Goal: Transaction & Acquisition: Purchase product/service

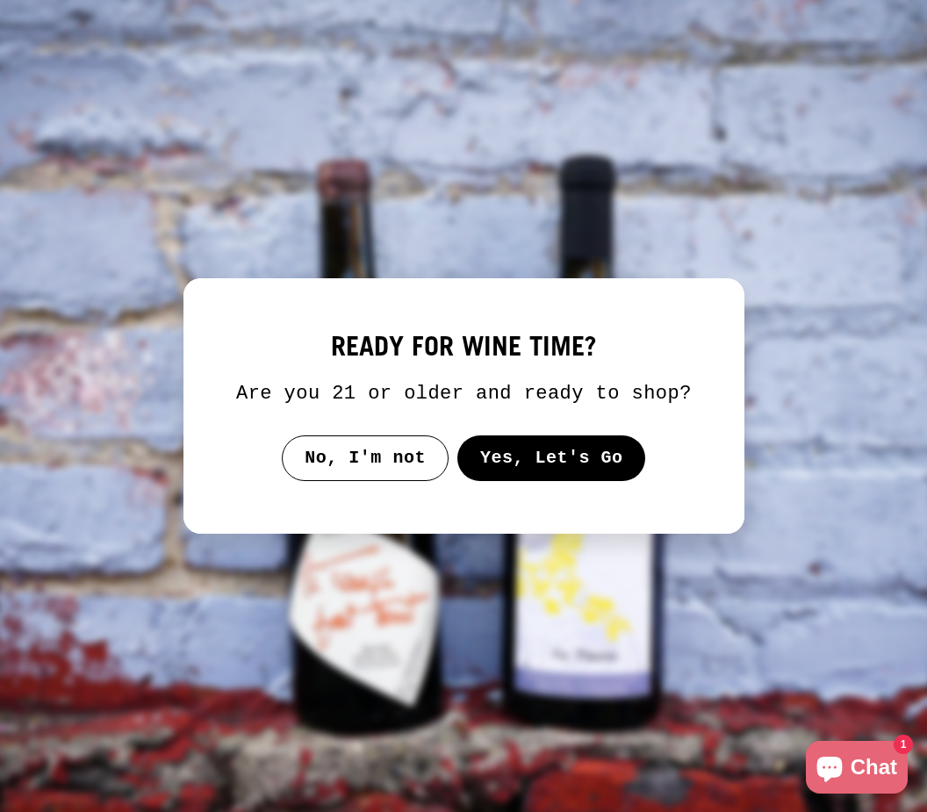
click at [583, 481] on button "Yes, Let's Go" at bounding box center [551, 459] width 189 height 46
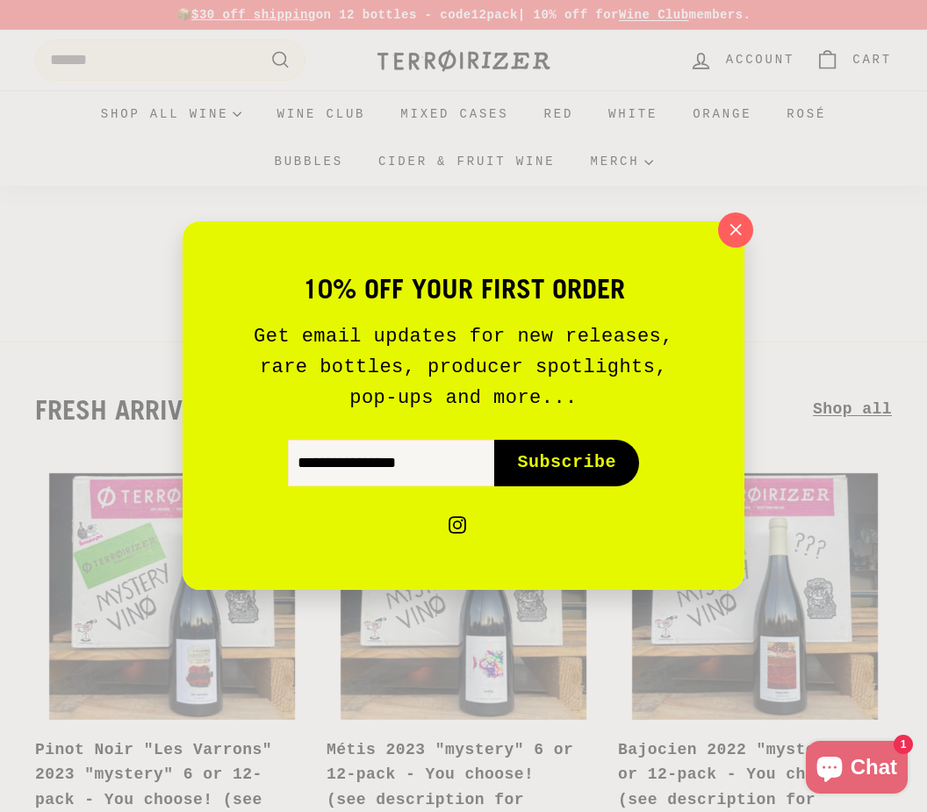
click at [724, 232] on icon "button" at bounding box center [736, 230] width 25 height 25
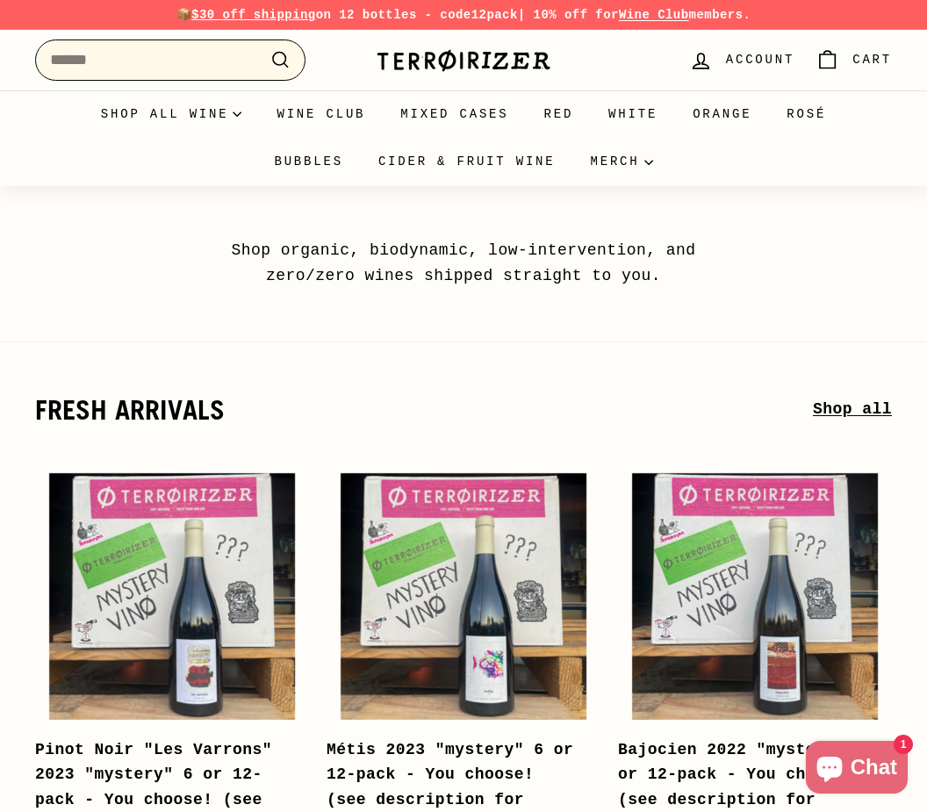
click at [177, 61] on input "Search" at bounding box center [170, 60] width 270 height 41
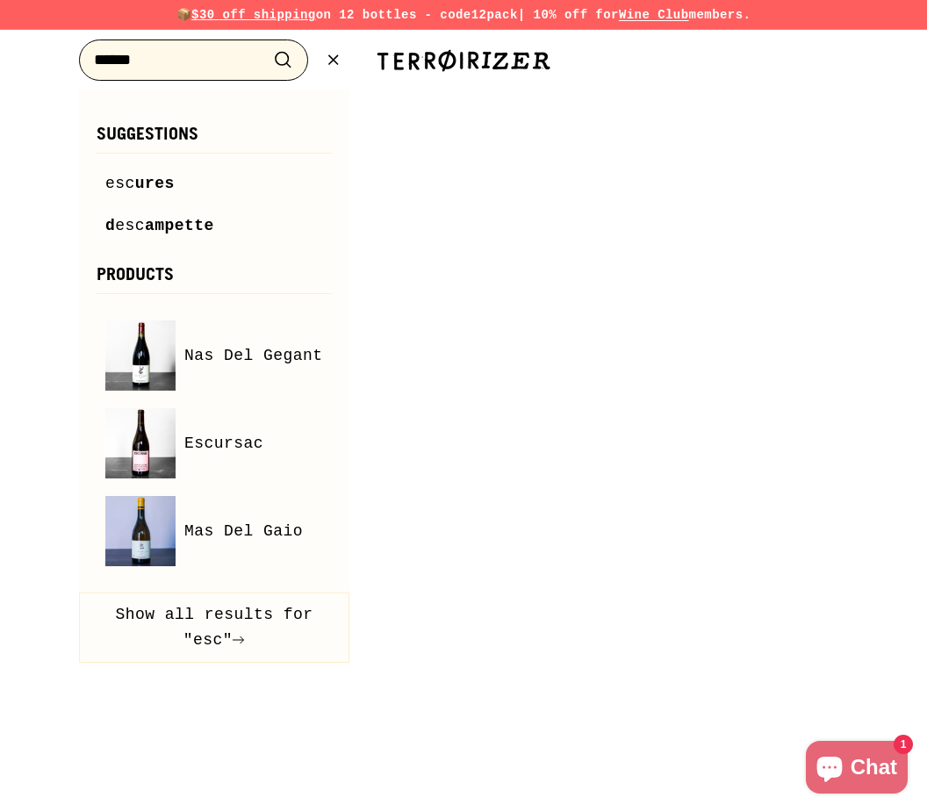
type input "******"
click at [283, 60] on button ".cls-1{fill:none;stroke:#000;stroke-miterlimit:10;stroke-width:2px} Search" at bounding box center [283, 60] width 32 height 27
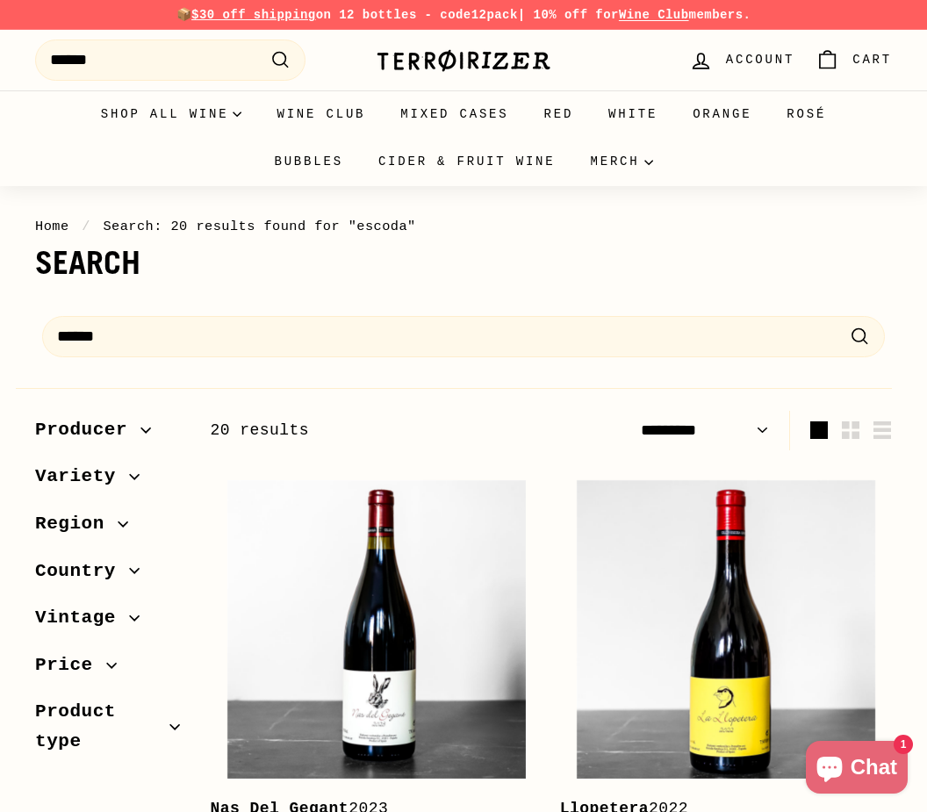
select select "*********"
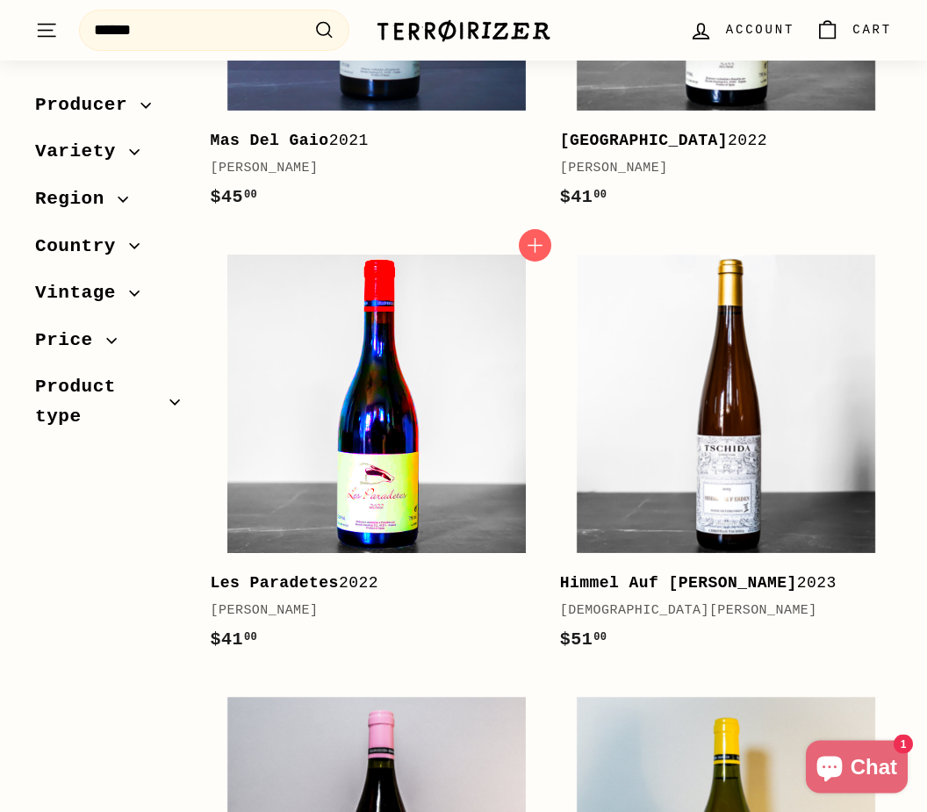
scroll to position [1121, 0]
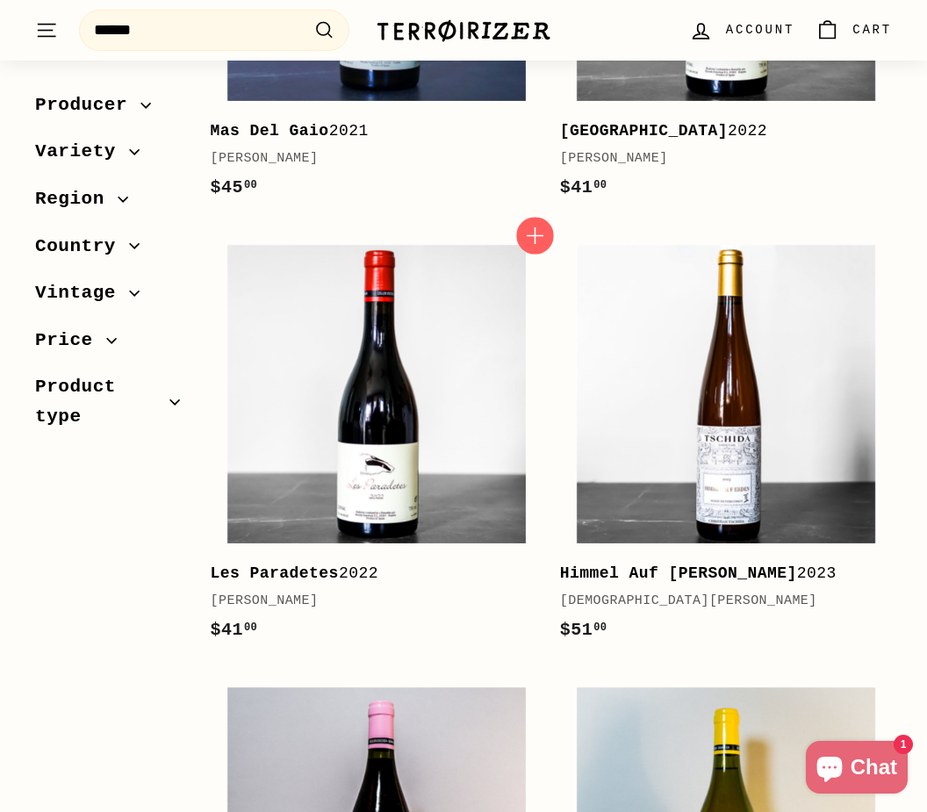
click at [540, 230] on icon "button" at bounding box center [534, 235] width 23 height 23
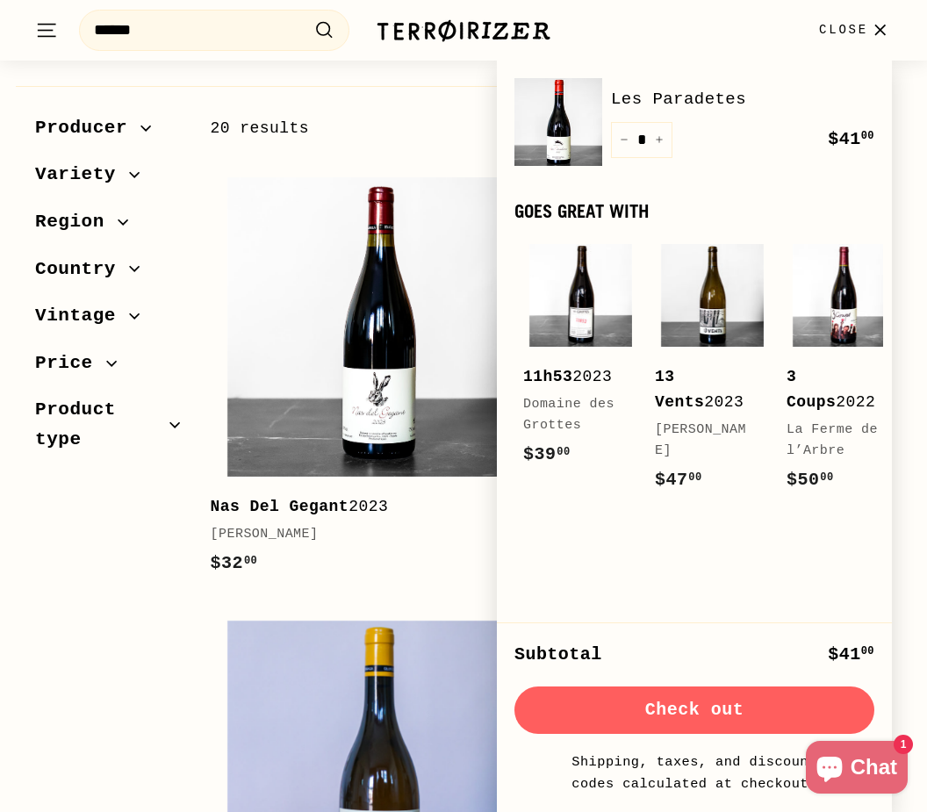
scroll to position [267, 0]
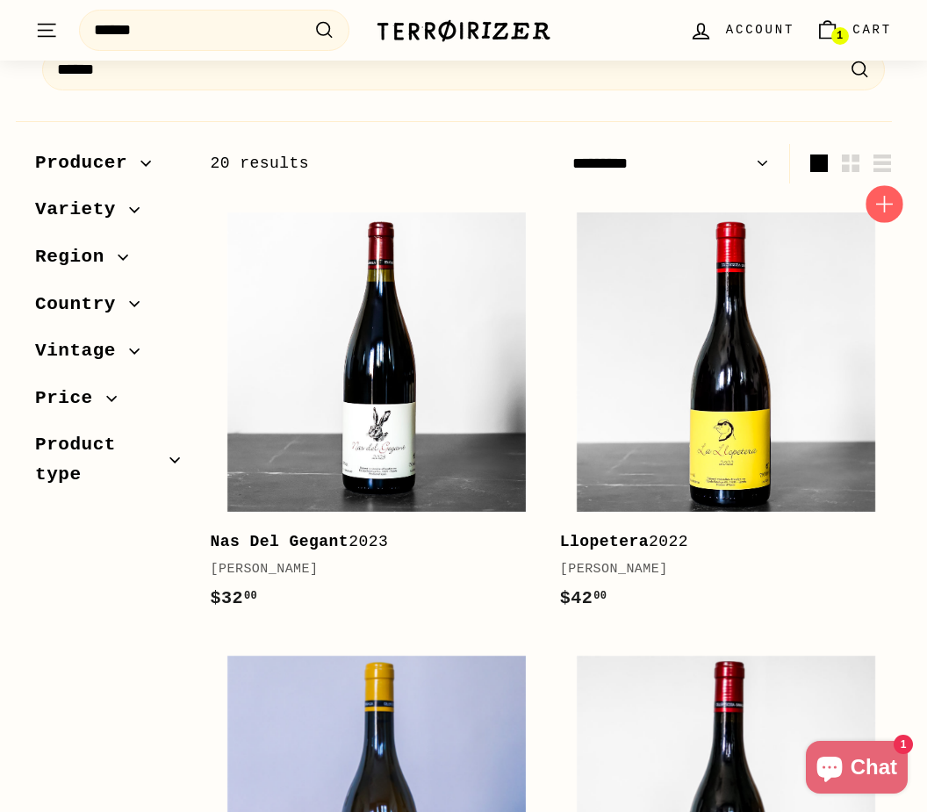
click at [883, 213] on icon "button" at bounding box center [884, 203] width 23 height 23
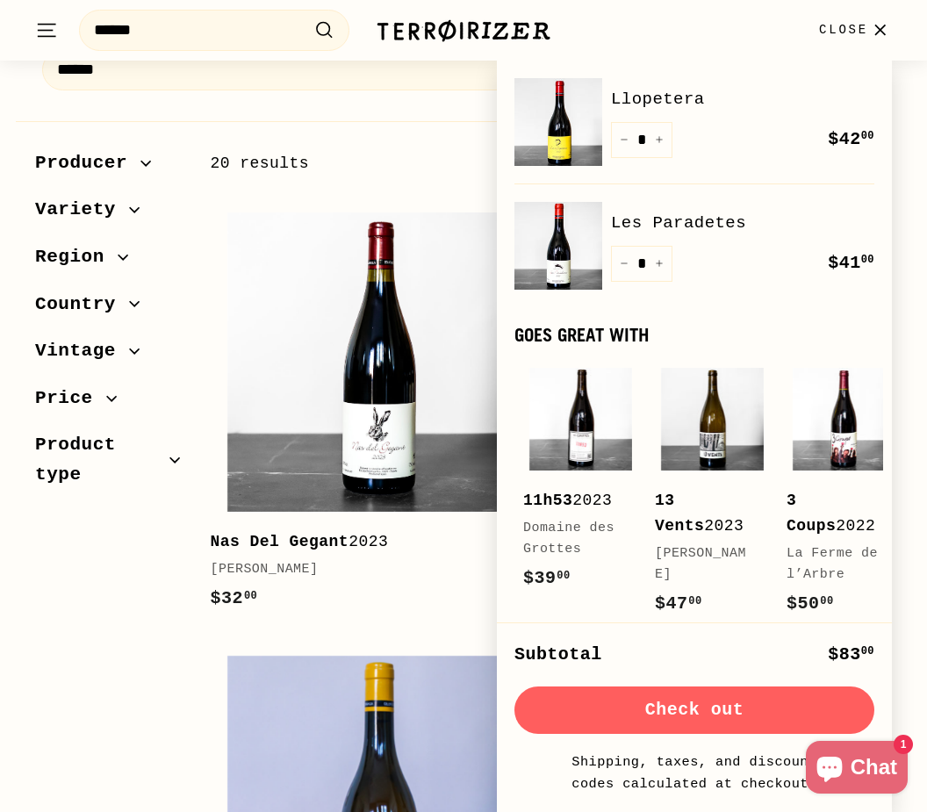
click at [386, 162] on div "20 results" at bounding box center [381, 163] width 341 height 25
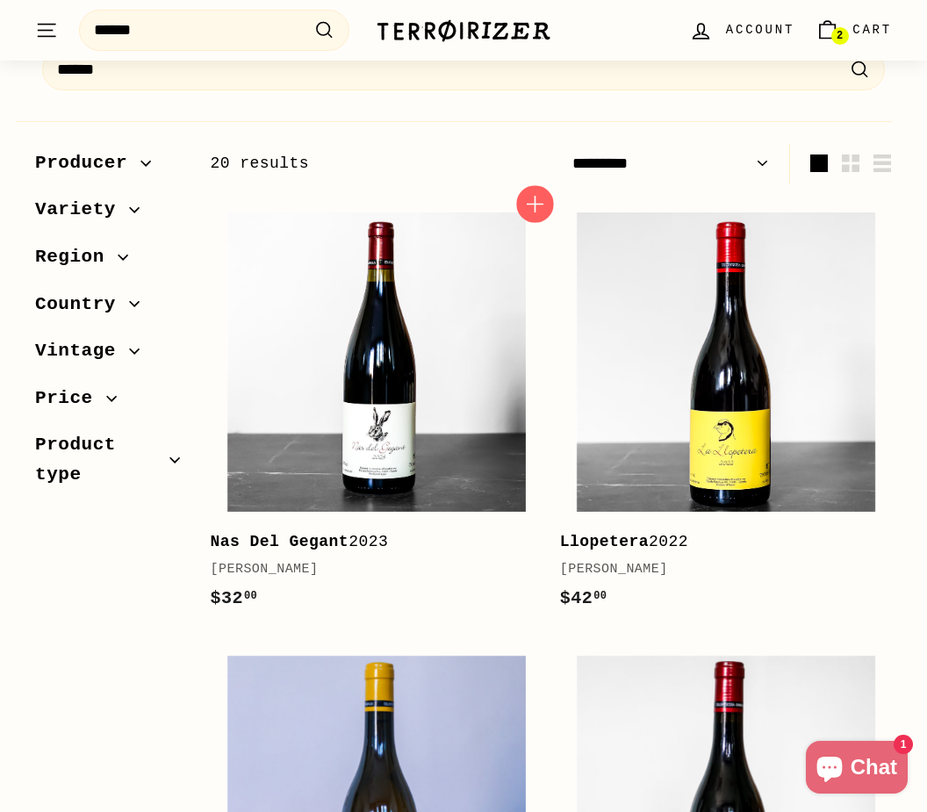
click at [537, 209] on icon "button" at bounding box center [534, 203] width 23 height 23
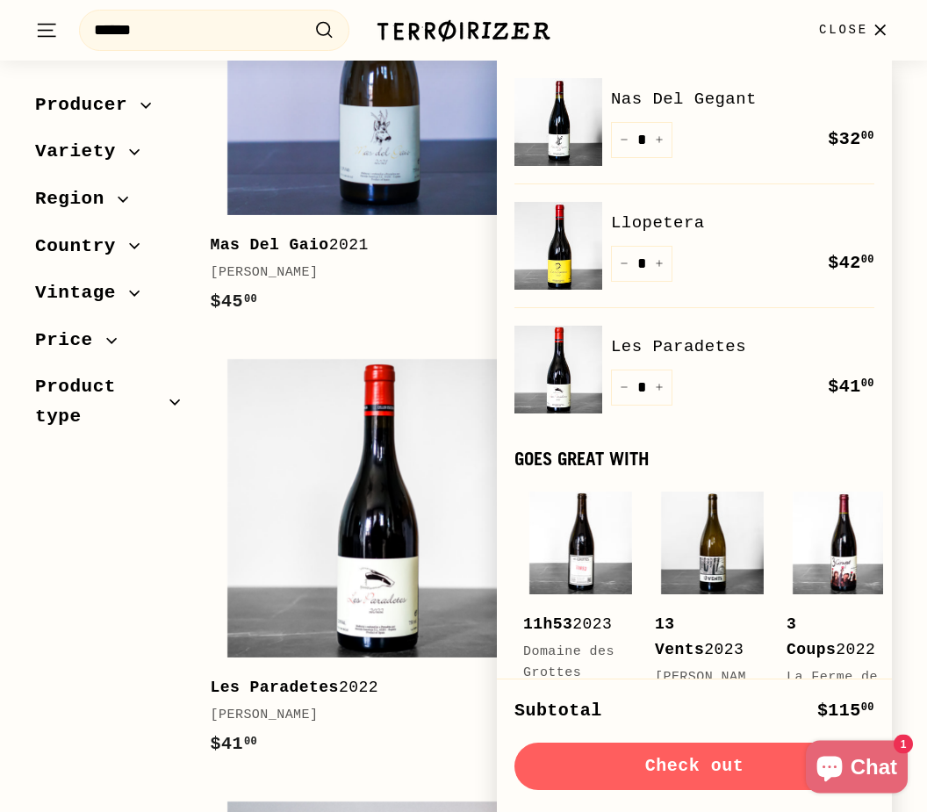
scroll to position [1027, 0]
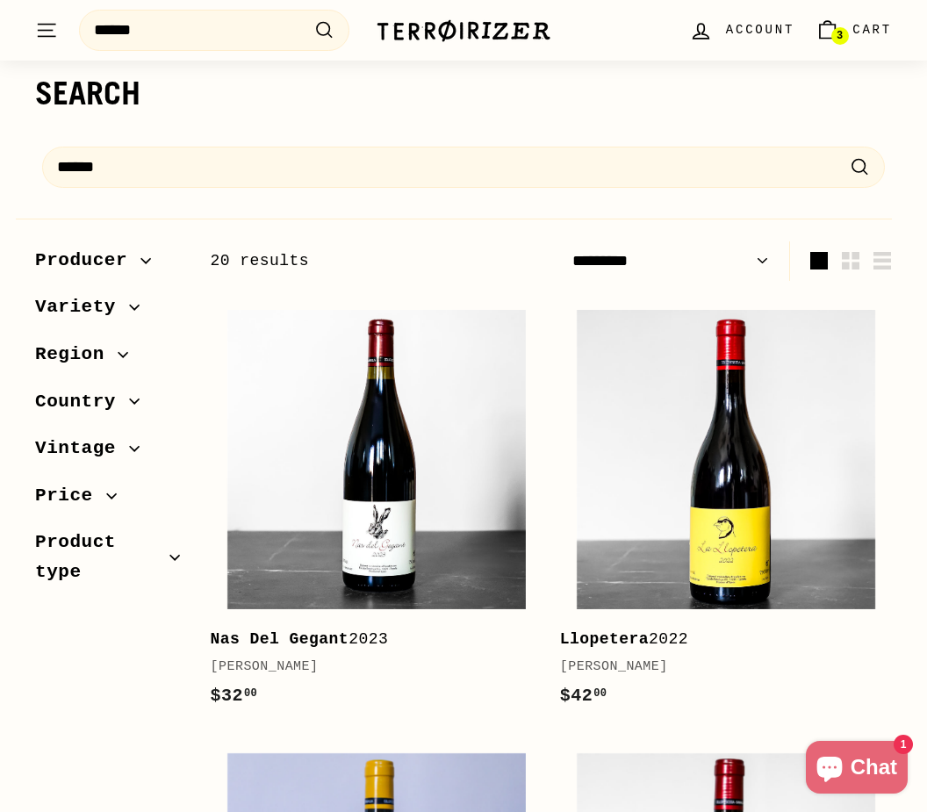
scroll to position [166, 0]
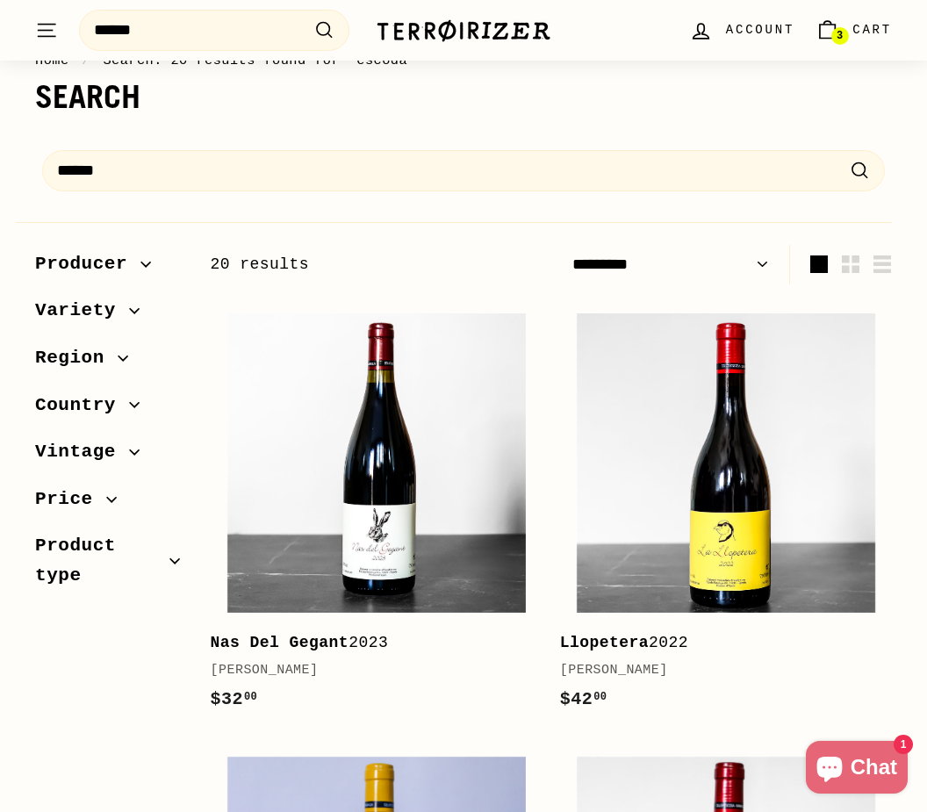
click at [838, 36] on span "3" at bounding box center [840, 36] width 6 height 12
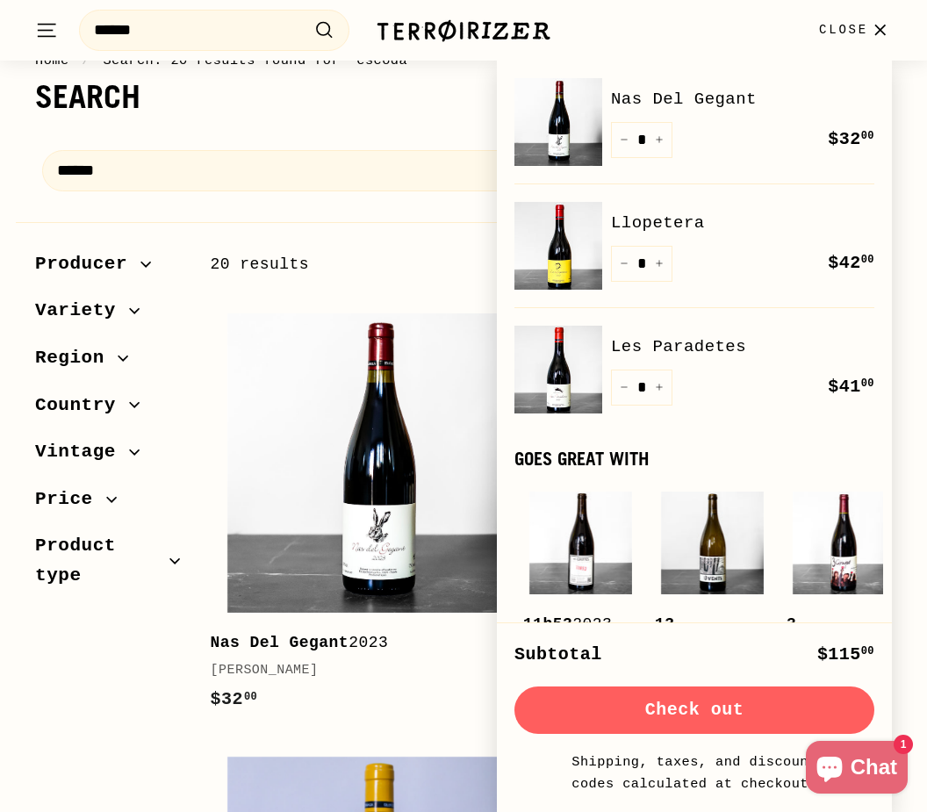
click at [658, 135] on icon "Increase item quantity by one" at bounding box center [659, 139] width 9 height 9
type input "*"
click at [658, 135] on div "Quantity * − + Remove" at bounding box center [641, 140] width 61 height 36
click at [663, 145] on button "+" at bounding box center [659, 140] width 26 height 36
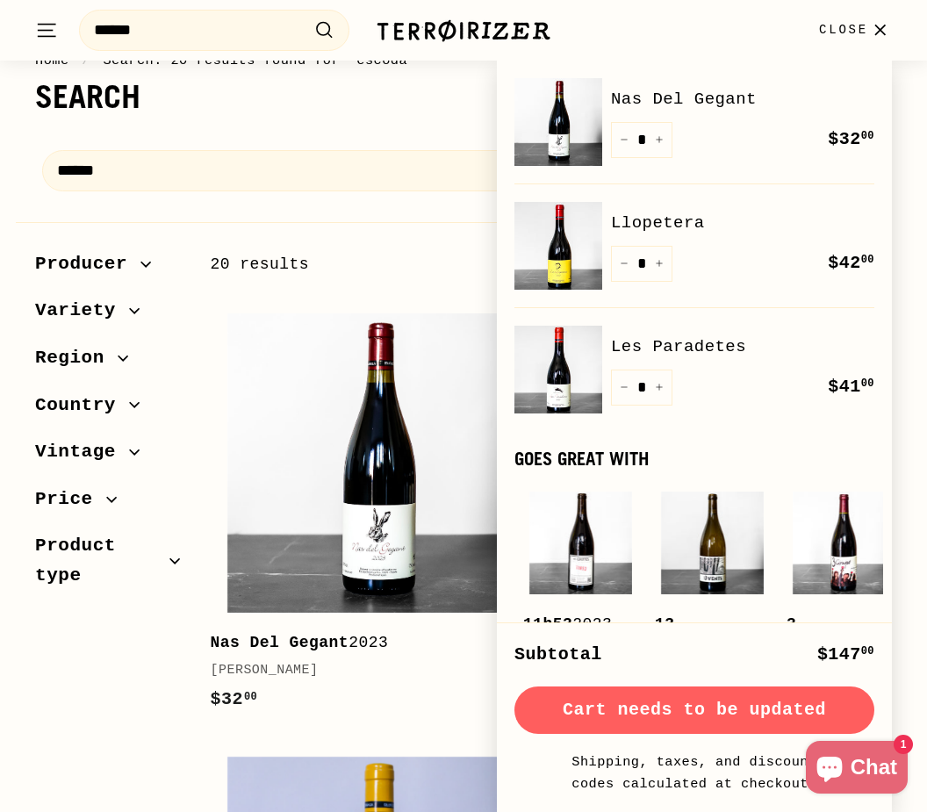
type input "*"
click at [662, 143] on div "Quantity * − + Remove" at bounding box center [641, 140] width 61 height 36
click at [662, 143] on icon "Increase item quantity by one" at bounding box center [659, 139] width 9 height 9
type input "*"
click at [660, 268] on button "+" at bounding box center [659, 264] width 26 height 36
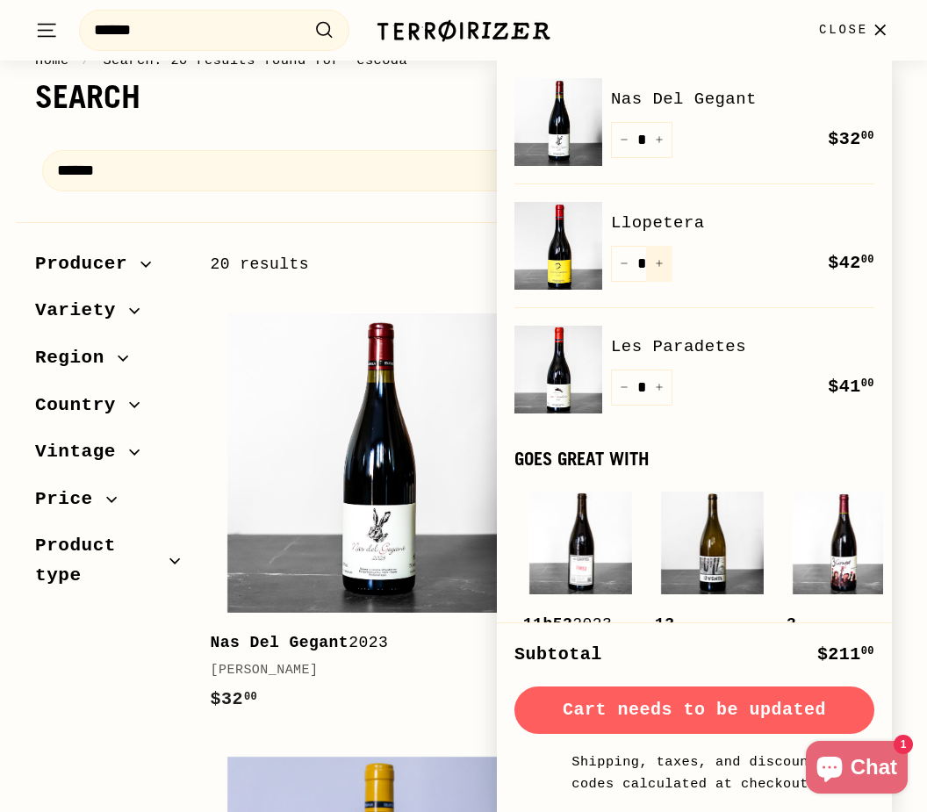
type input "*"
click at [660, 268] on div "Quantity * − + Remove" at bounding box center [641, 264] width 61 height 36
click at [658, 389] on icon "Increase item quantity by one" at bounding box center [659, 387] width 9 height 9
type input "*"
click at [658, 387] on icon "Increase item quantity by one" at bounding box center [659, 388] width 6 height 6
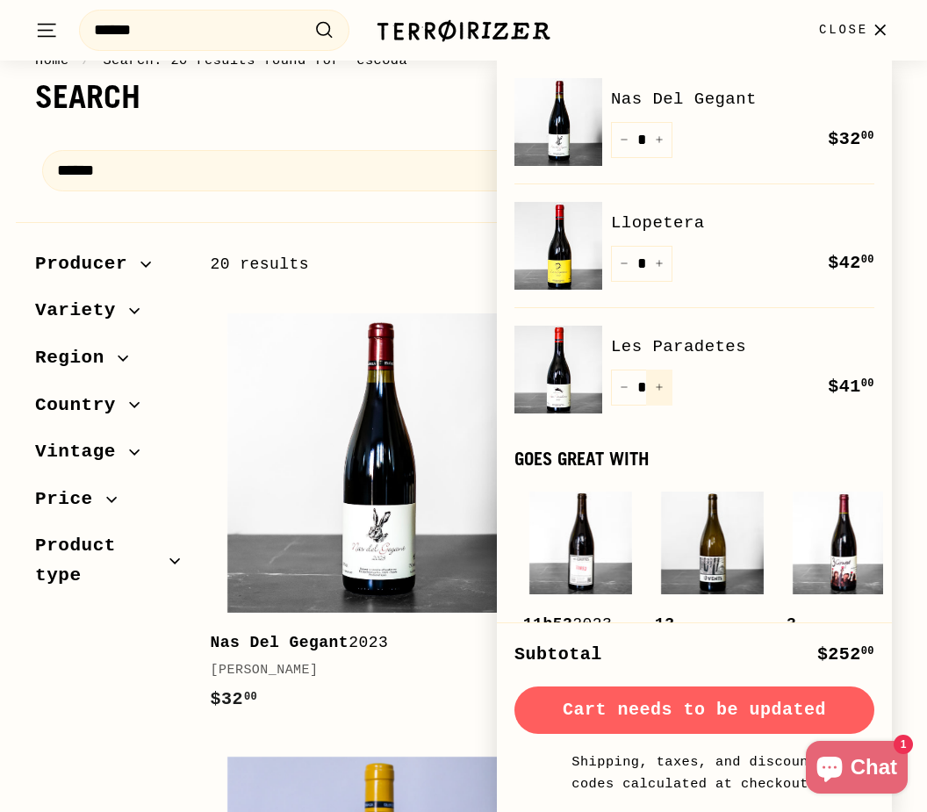
type input "*"
click at [658, 387] on icon "Increase item quantity by one" at bounding box center [659, 388] width 6 height 6
type input "*"
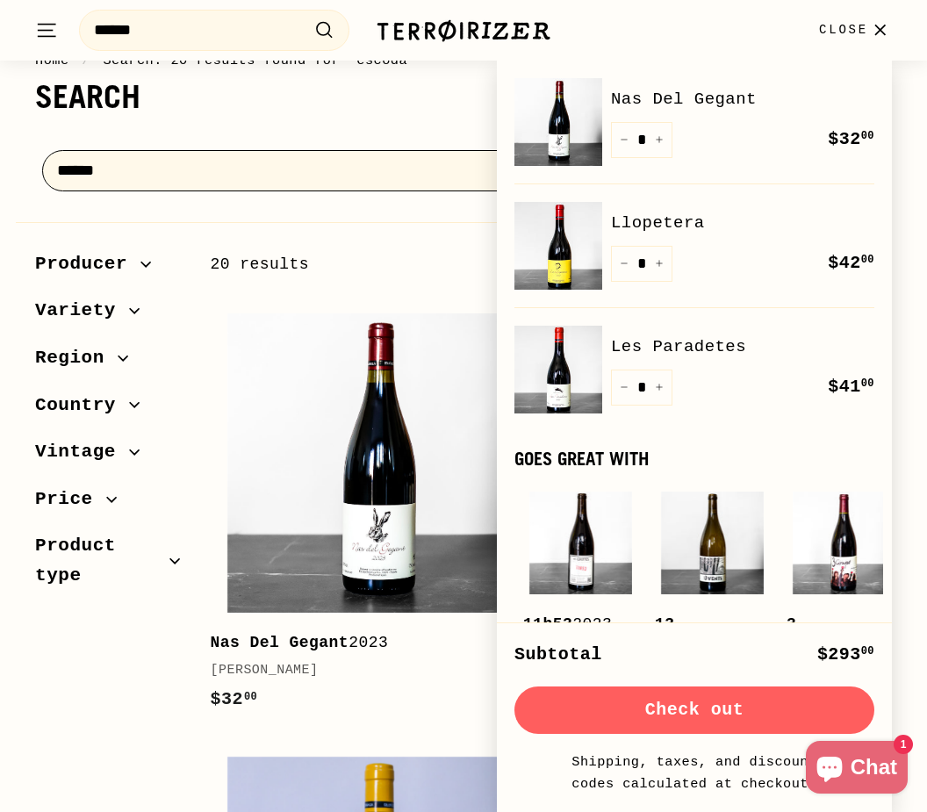
click at [422, 185] on input "******" at bounding box center [463, 170] width 843 height 41
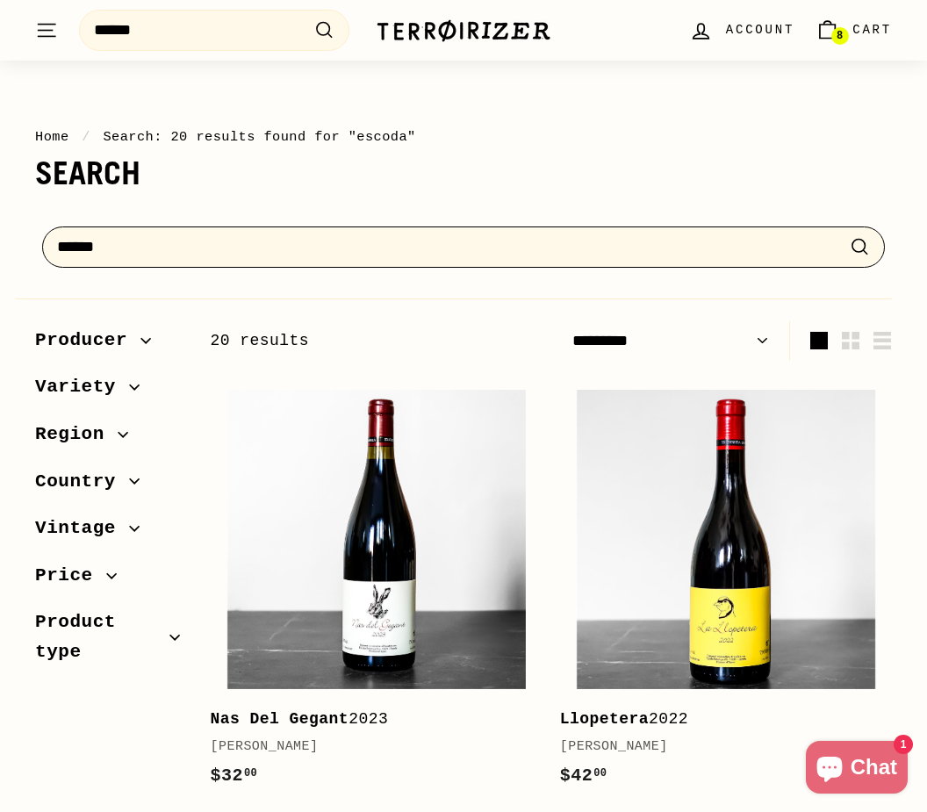
scroll to position [0, 0]
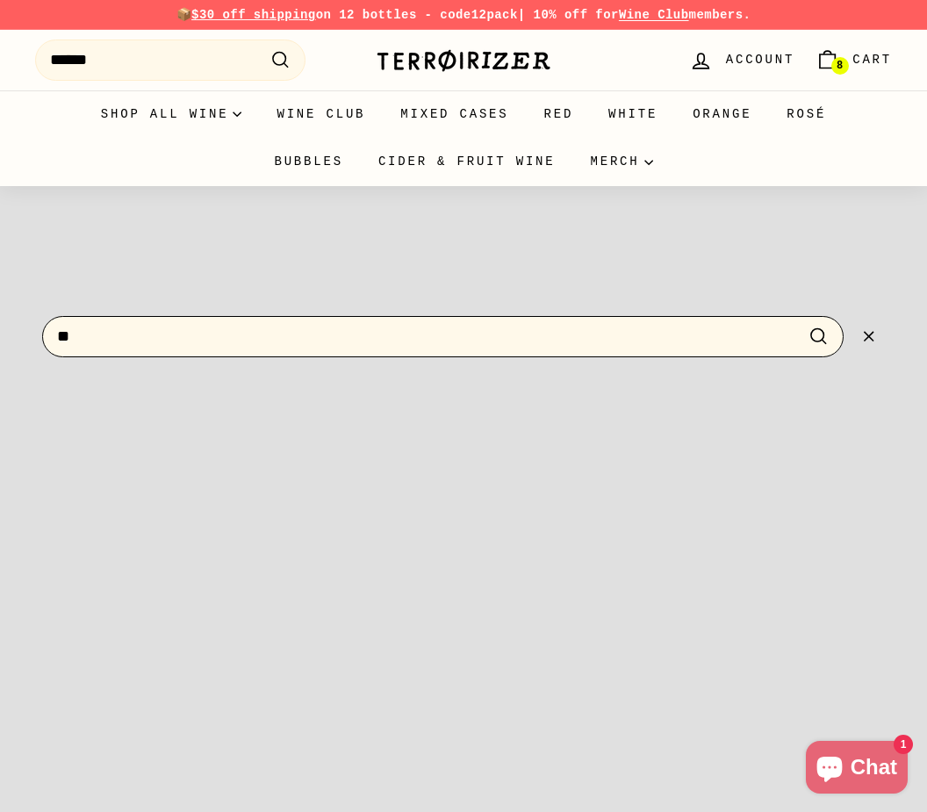
type input "*"
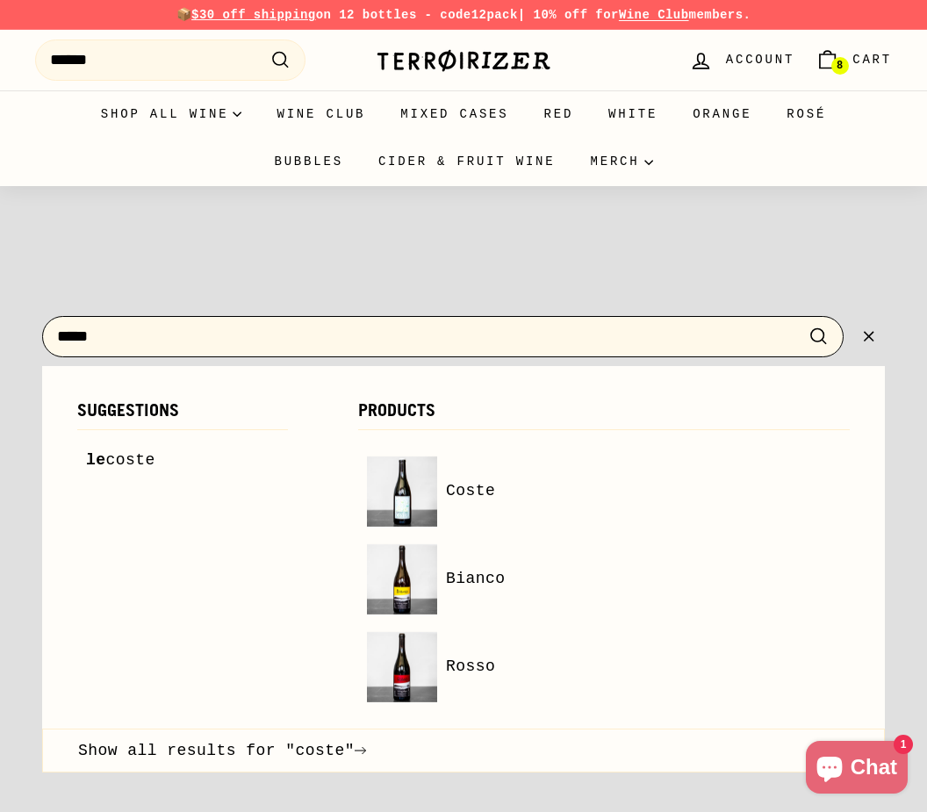
type input "*****"
click at [818, 335] on button ".cls-1{fill:none;stroke:#000;stroke-miterlimit:10;stroke-width:2px} Search" at bounding box center [819, 336] width 32 height 27
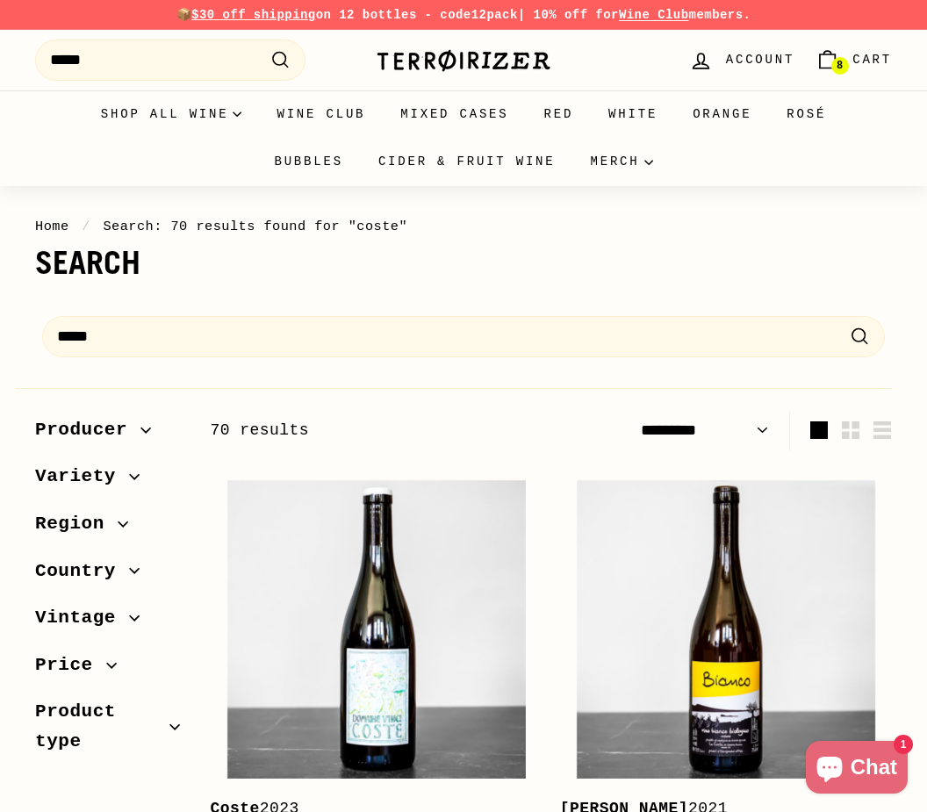
select select "*********"
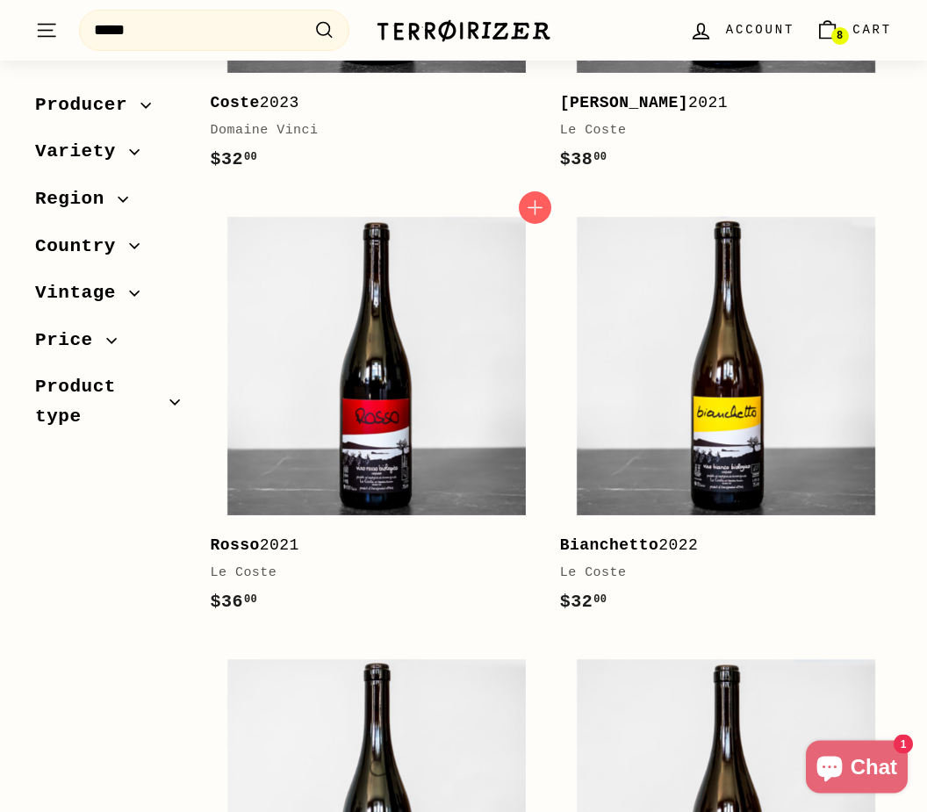
scroll to position [706, 0]
click at [544, 203] on icon "button" at bounding box center [534, 207] width 23 height 23
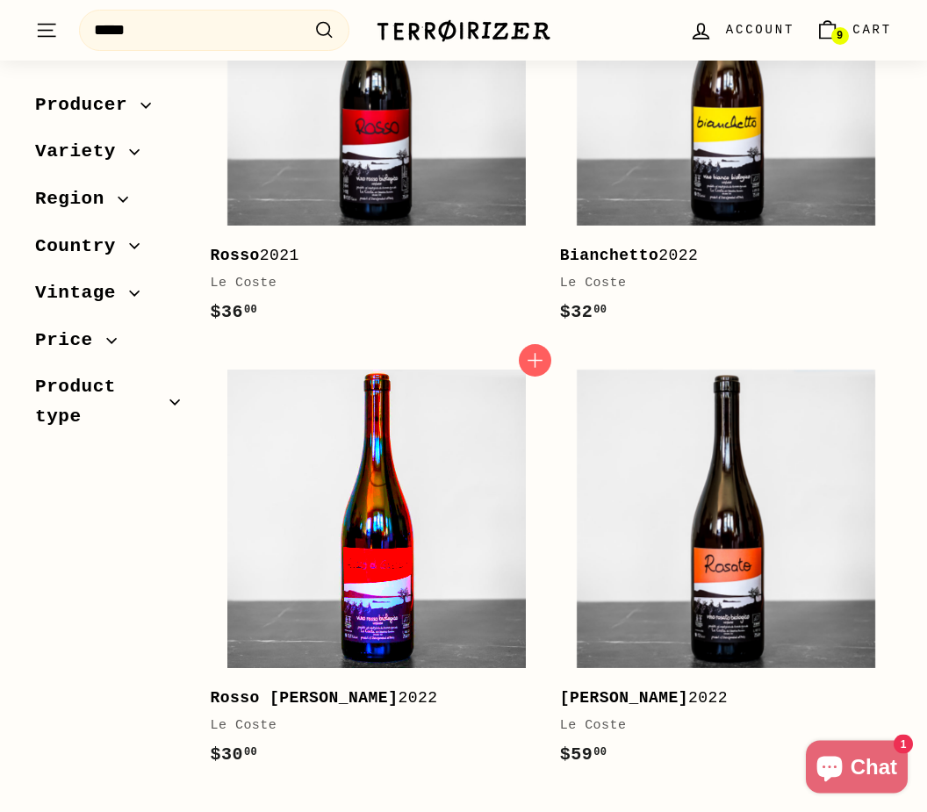
scroll to position [996, 0]
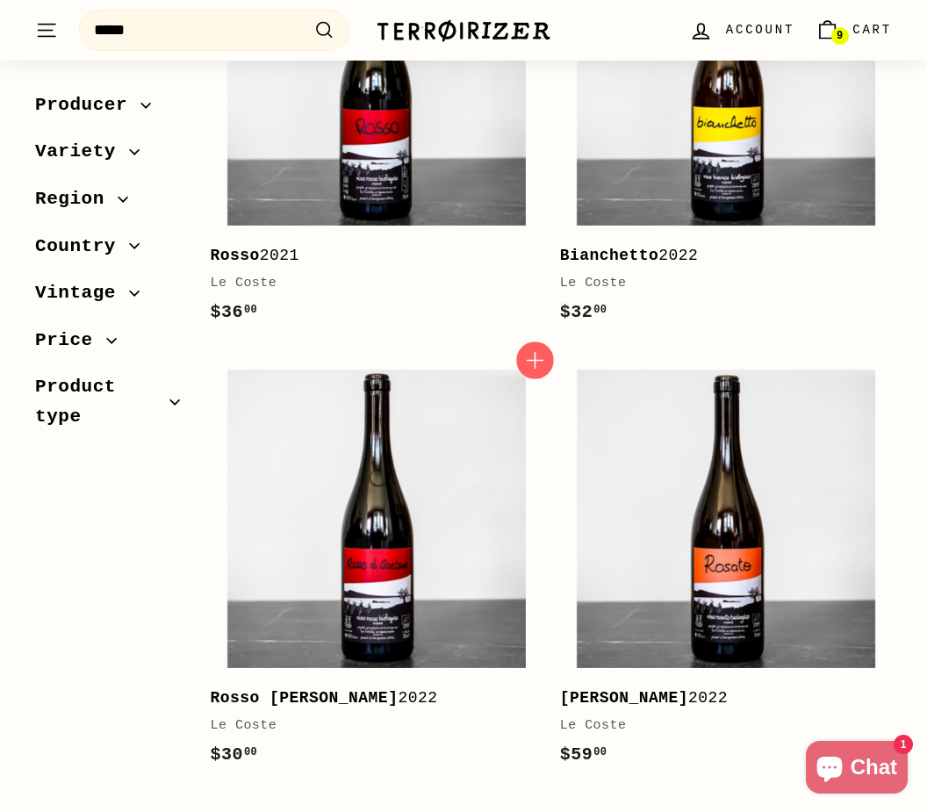
click at [543, 361] on icon "button" at bounding box center [534, 360] width 23 height 23
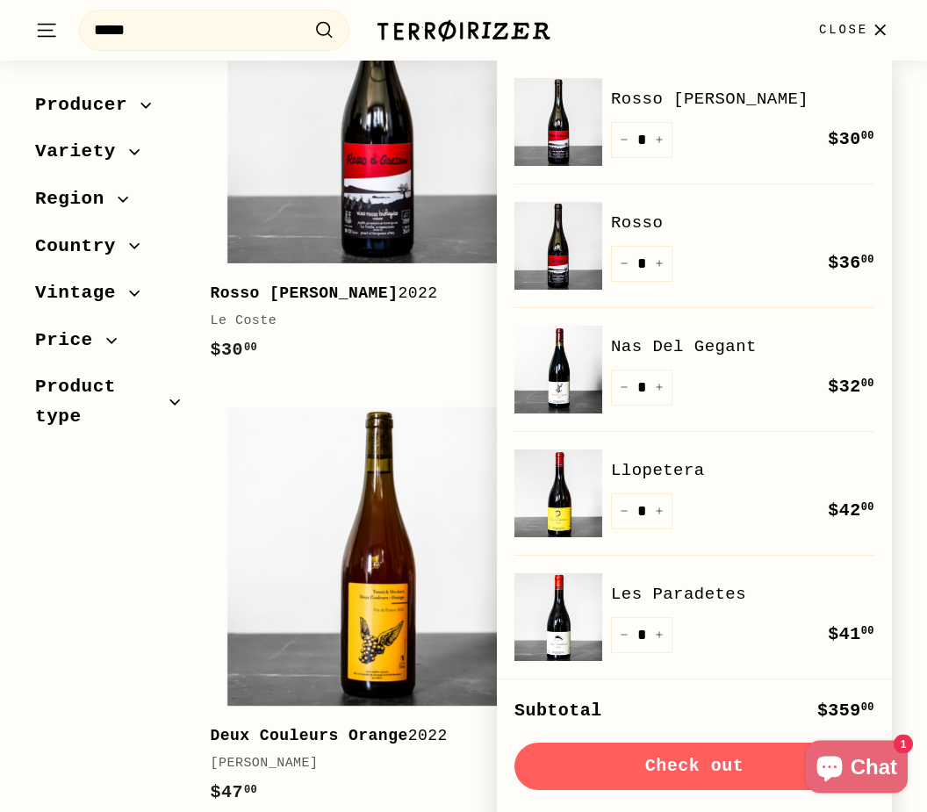
scroll to position [1467, 0]
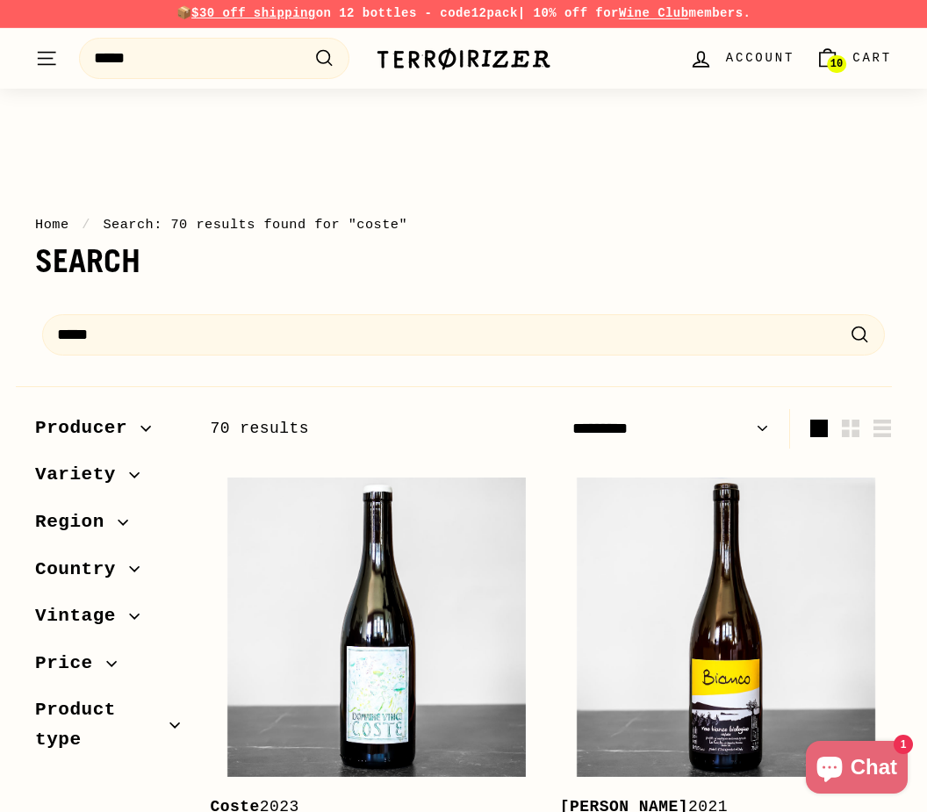
scroll to position [1, 0]
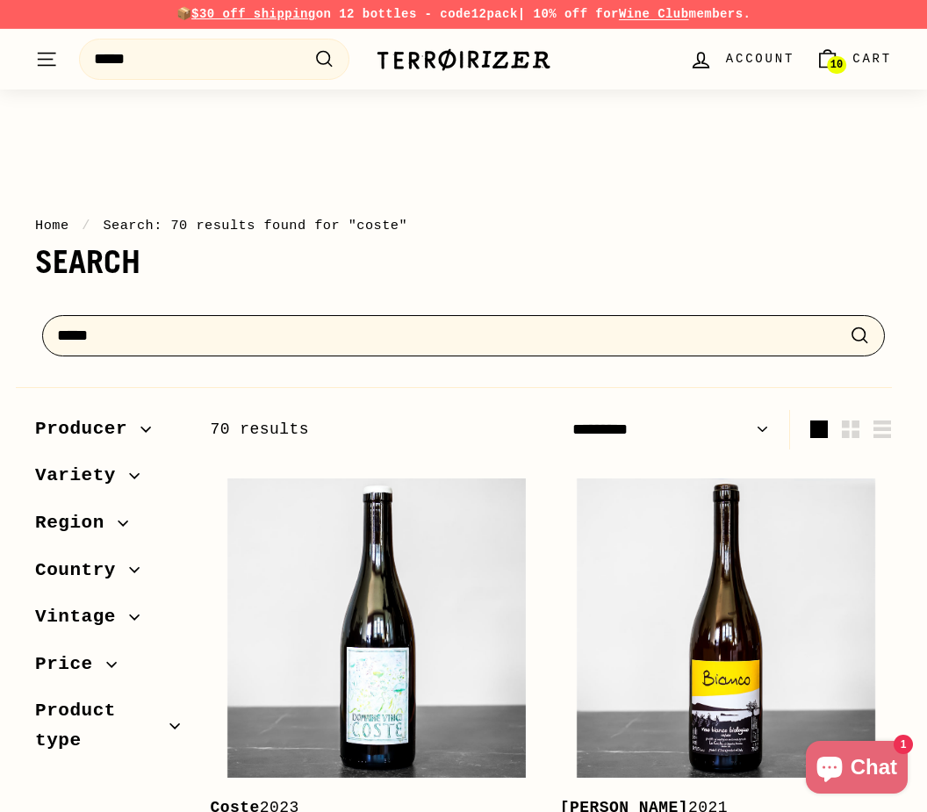
click at [201, 320] on input "*****" at bounding box center [463, 335] width 843 height 41
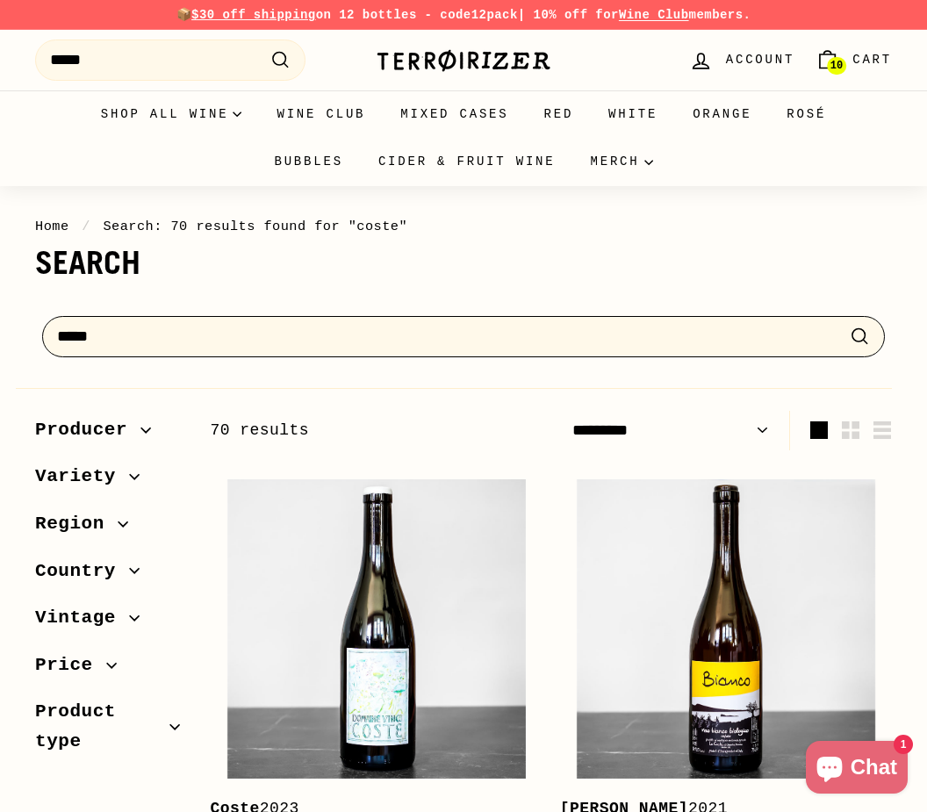
click at [171, 328] on input "*****" at bounding box center [463, 336] width 843 height 41
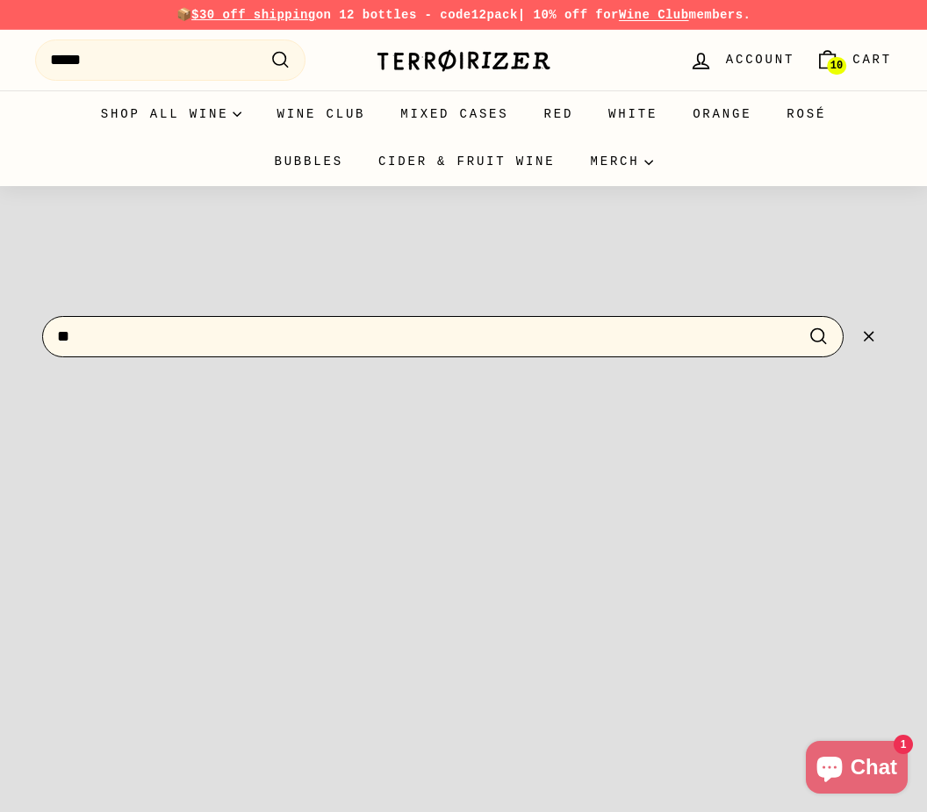
type input "*"
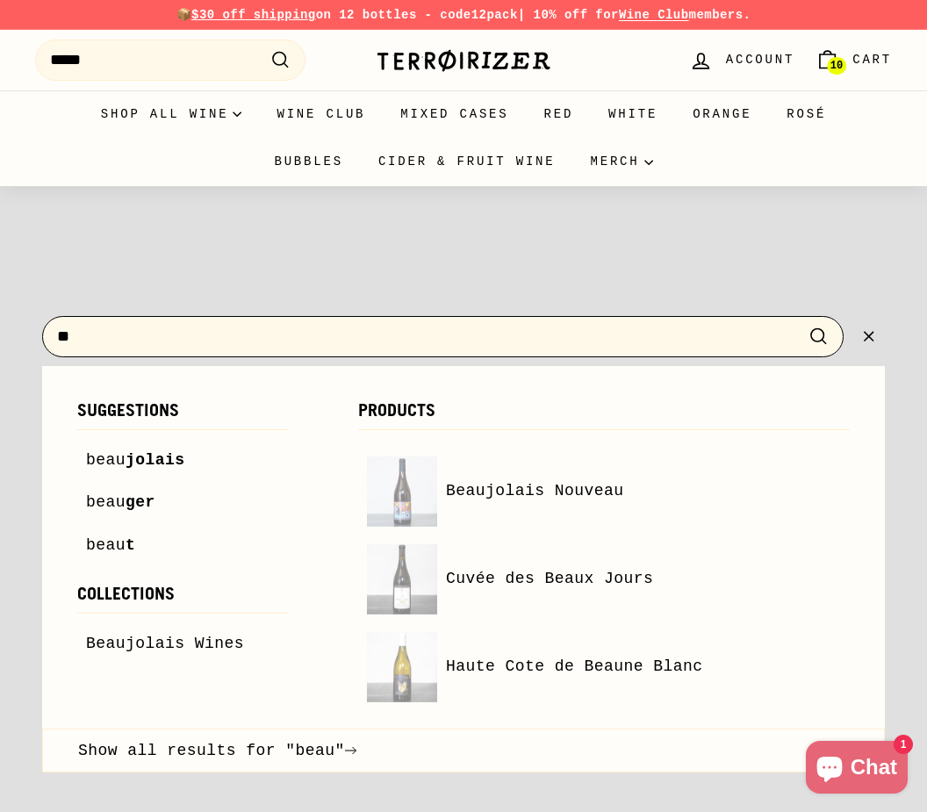
type input "*"
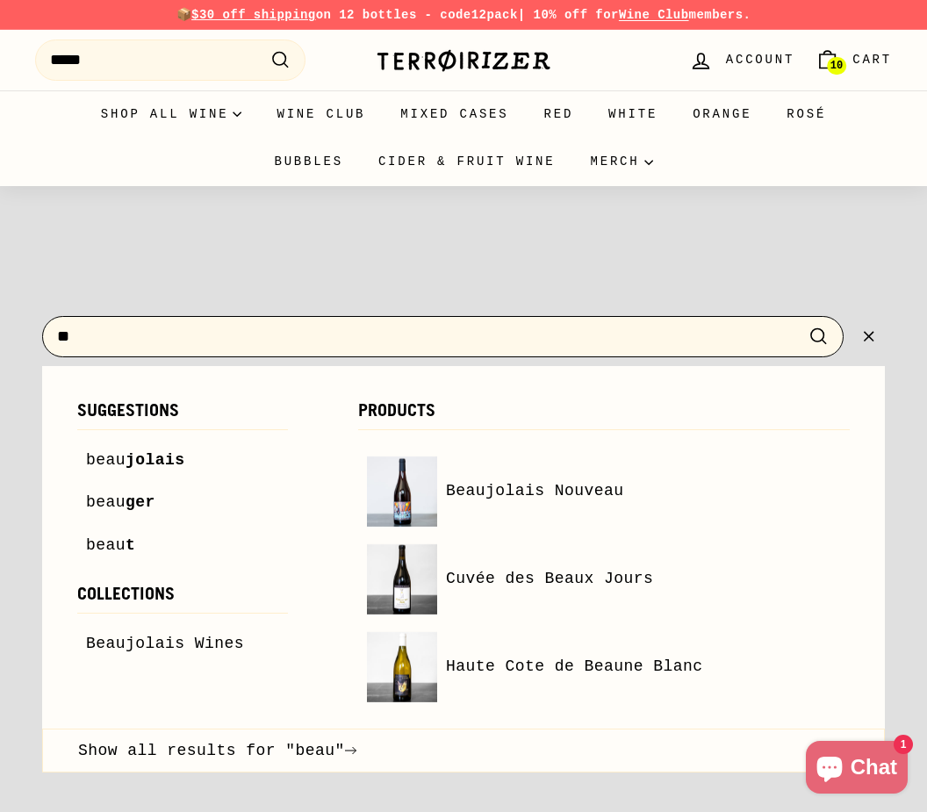
type input "*"
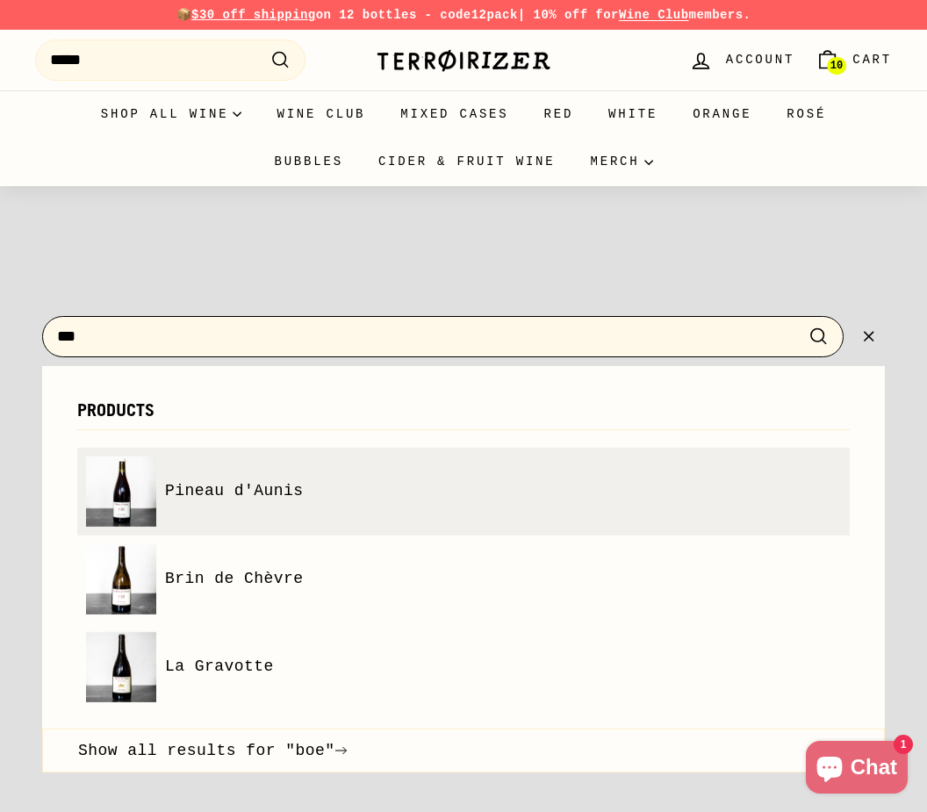
type input "***"
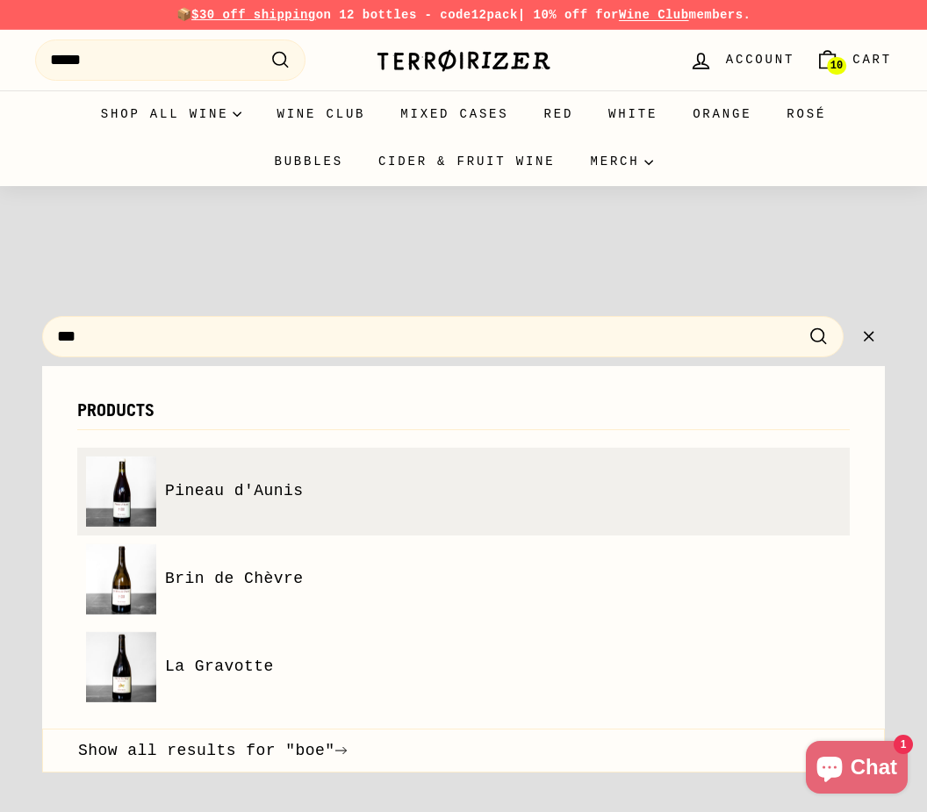
click at [127, 518] on img at bounding box center [121, 492] width 70 height 70
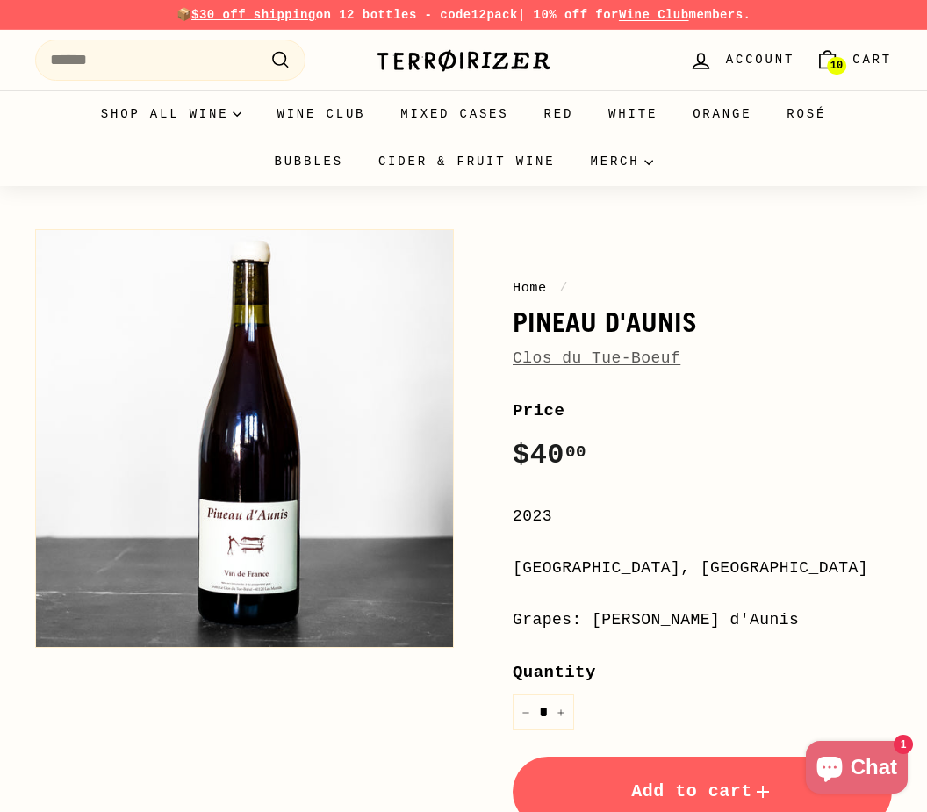
click at [586, 361] on link "Clos du Tue-Boeuf" at bounding box center [597, 359] width 168 height 18
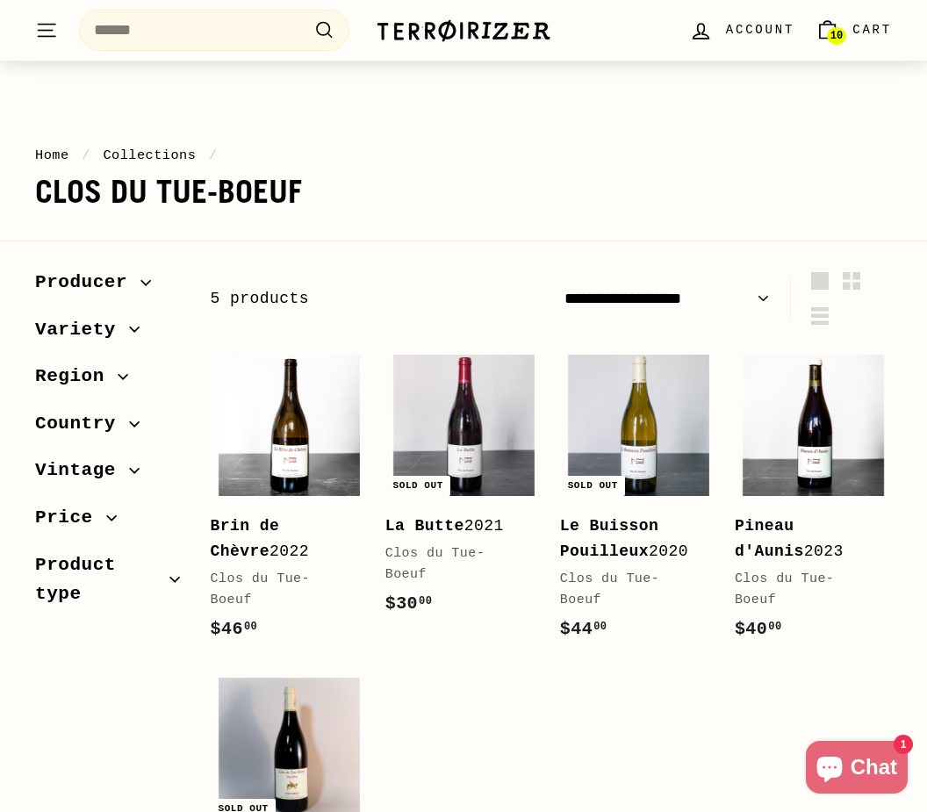
scroll to position [234, 0]
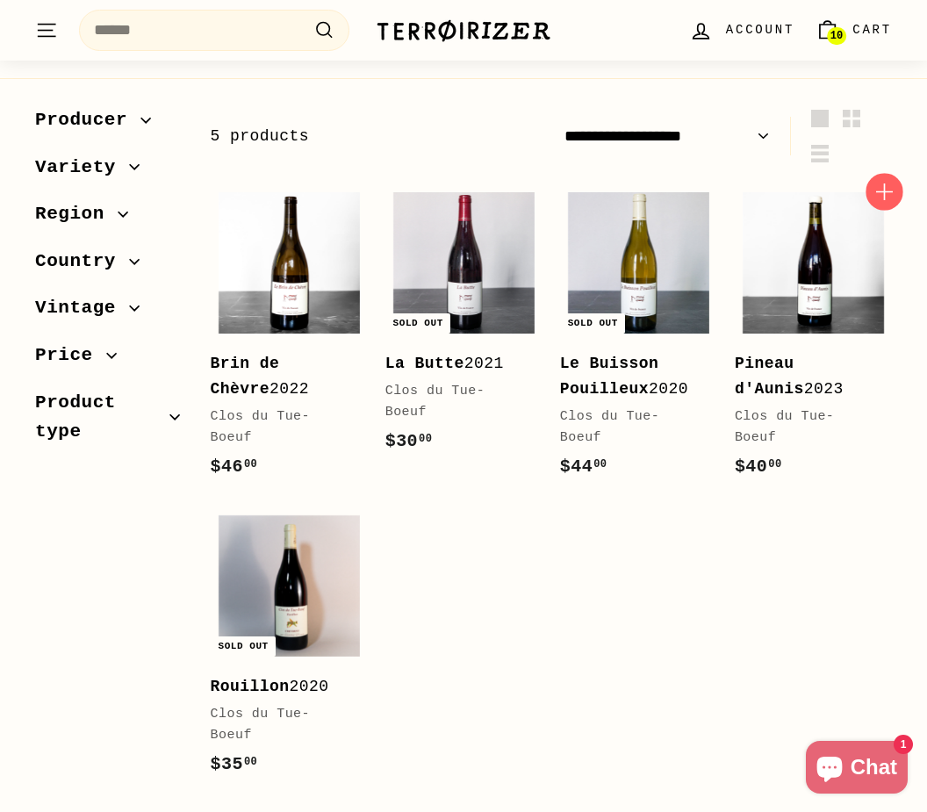
click at [875, 203] on span "Add to cart" at bounding box center [885, 192] width 38 height 38
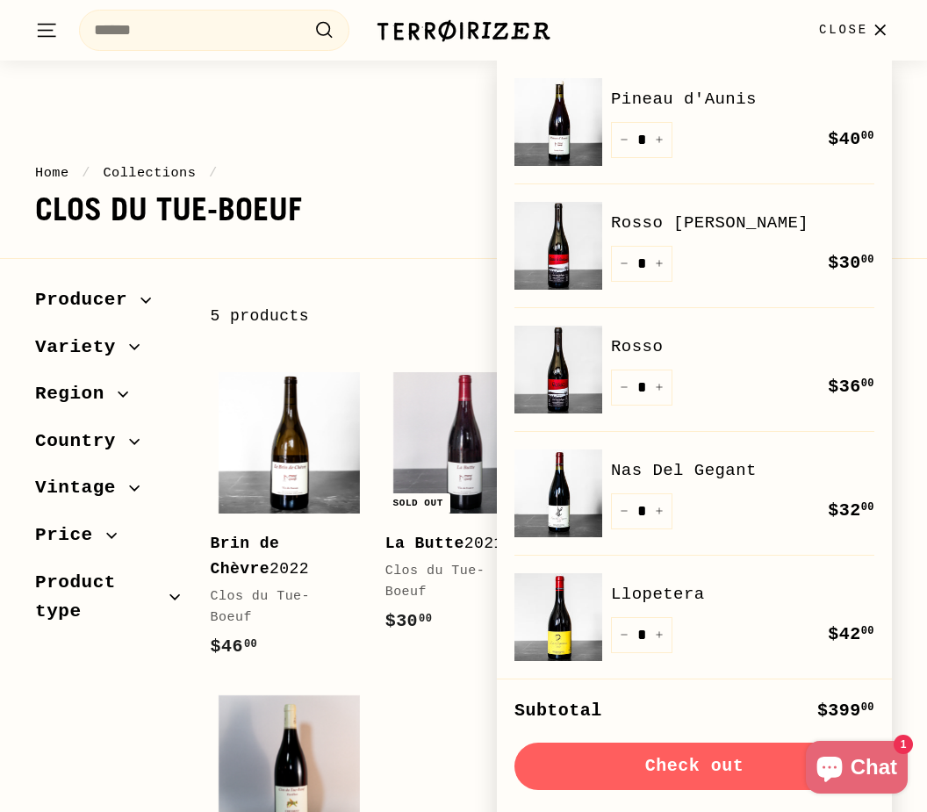
scroll to position [0, 0]
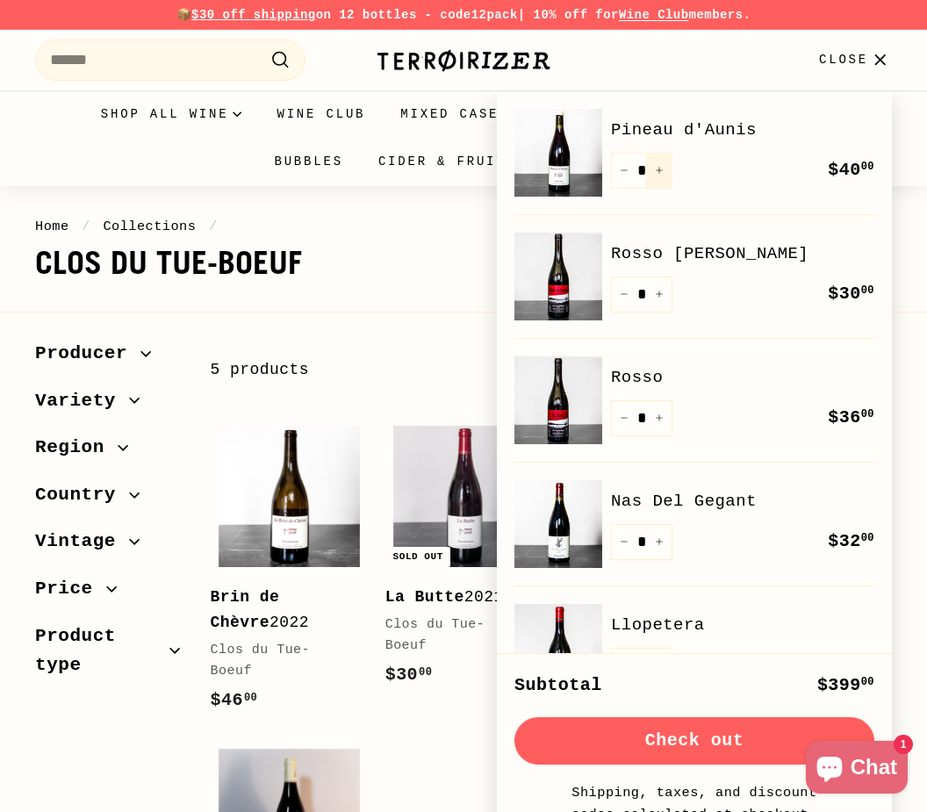
click at [656, 172] on icon "Increase item quantity by one" at bounding box center [659, 170] width 9 height 9
type input "*"
click at [357, 422] on icon "button" at bounding box center [360, 425] width 23 height 23
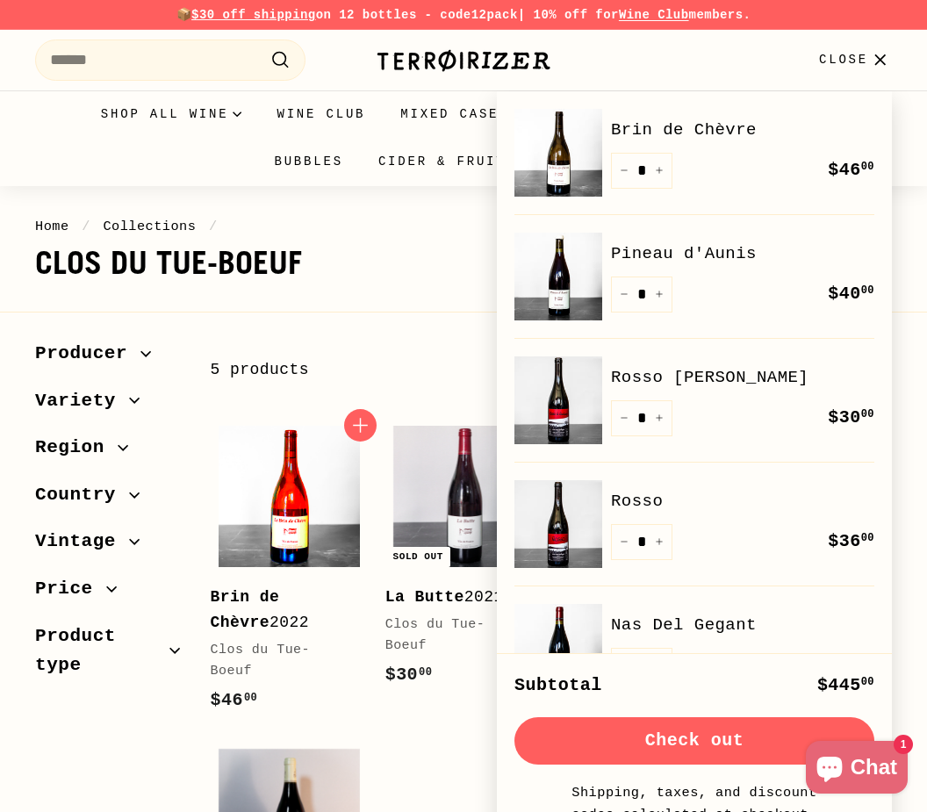
click at [311, 525] on img at bounding box center [289, 496] width 141 height 141
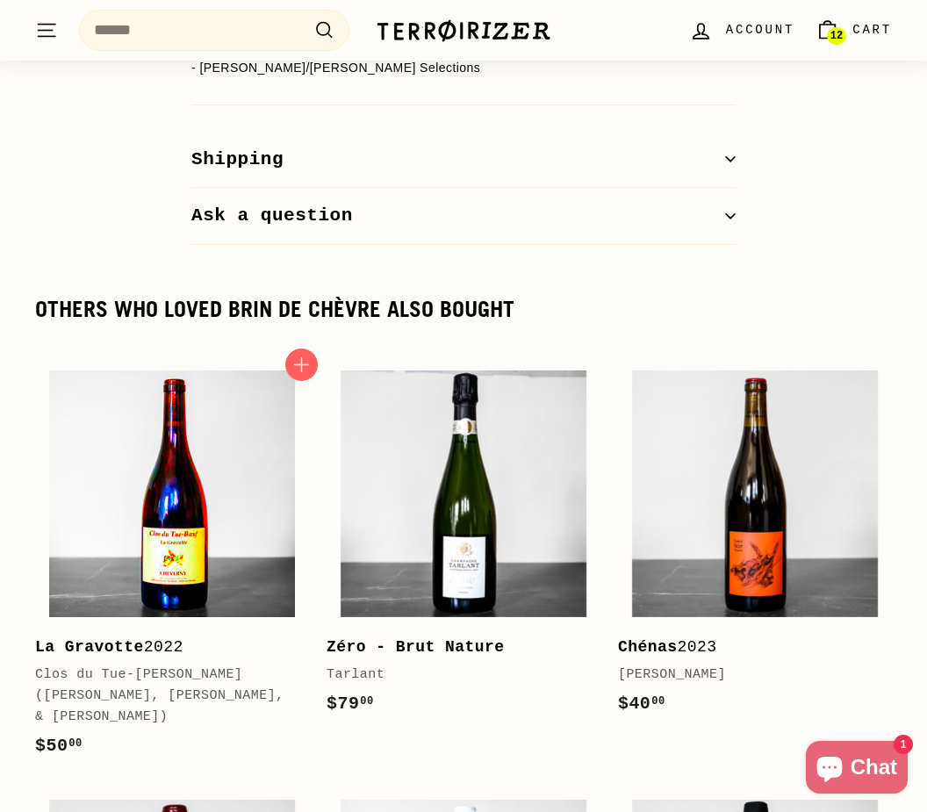
scroll to position [2197, 0]
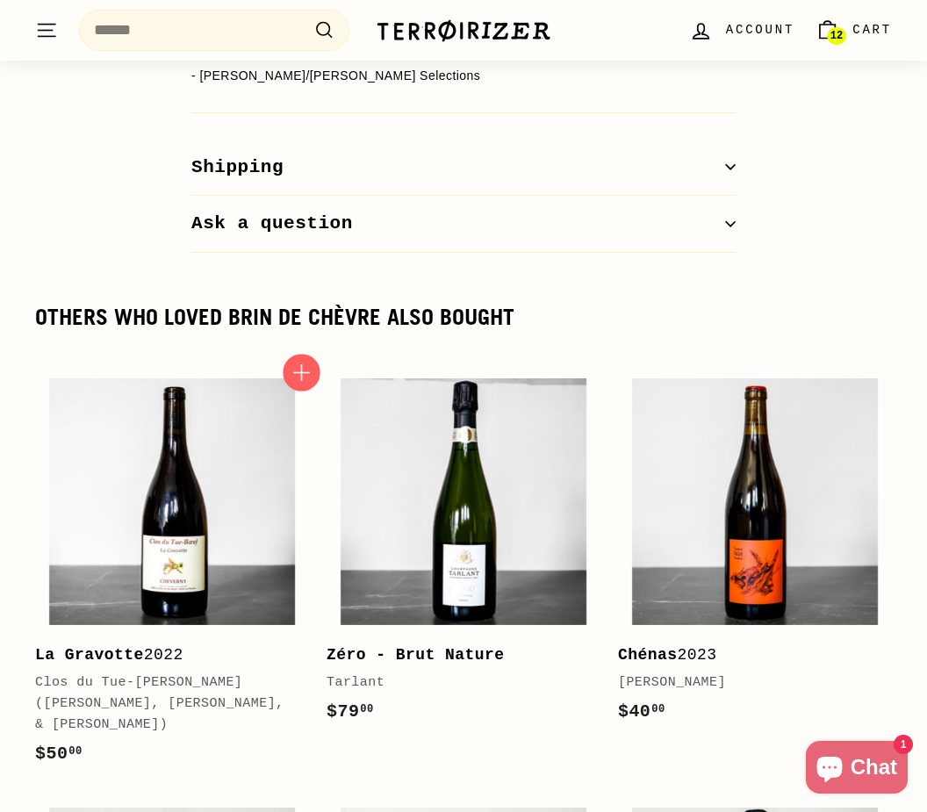
click at [309, 361] on icon "button" at bounding box center [301, 372] width 23 height 23
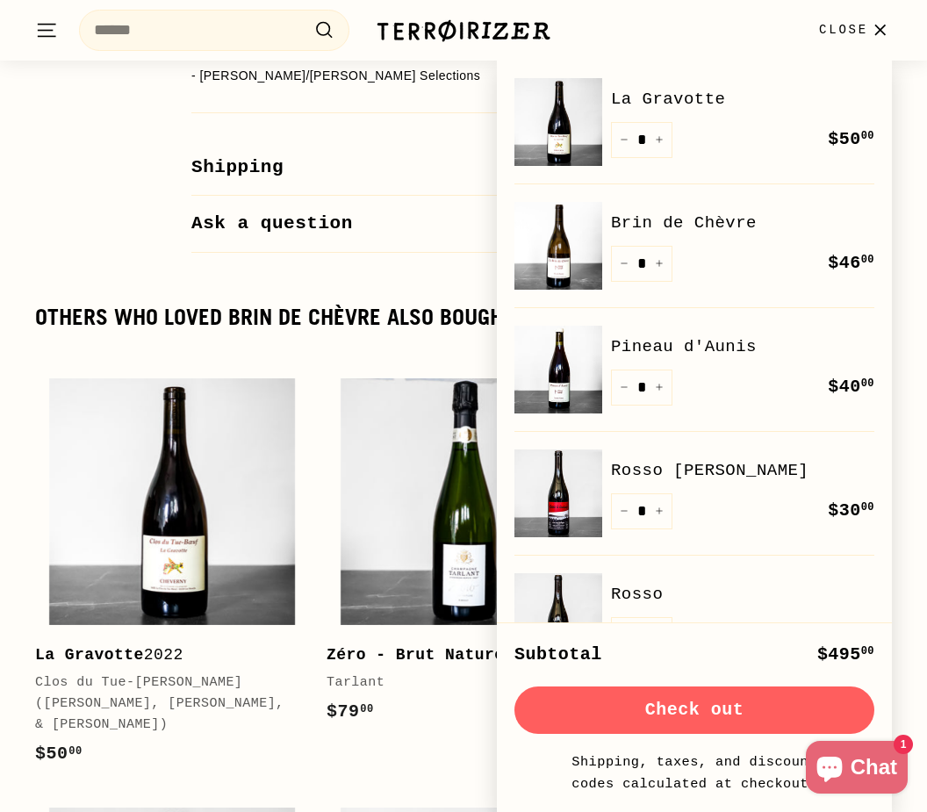
click at [620, 260] on icon "Reduce item quantity by one" at bounding box center [624, 263] width 9 height 9
type input "*"
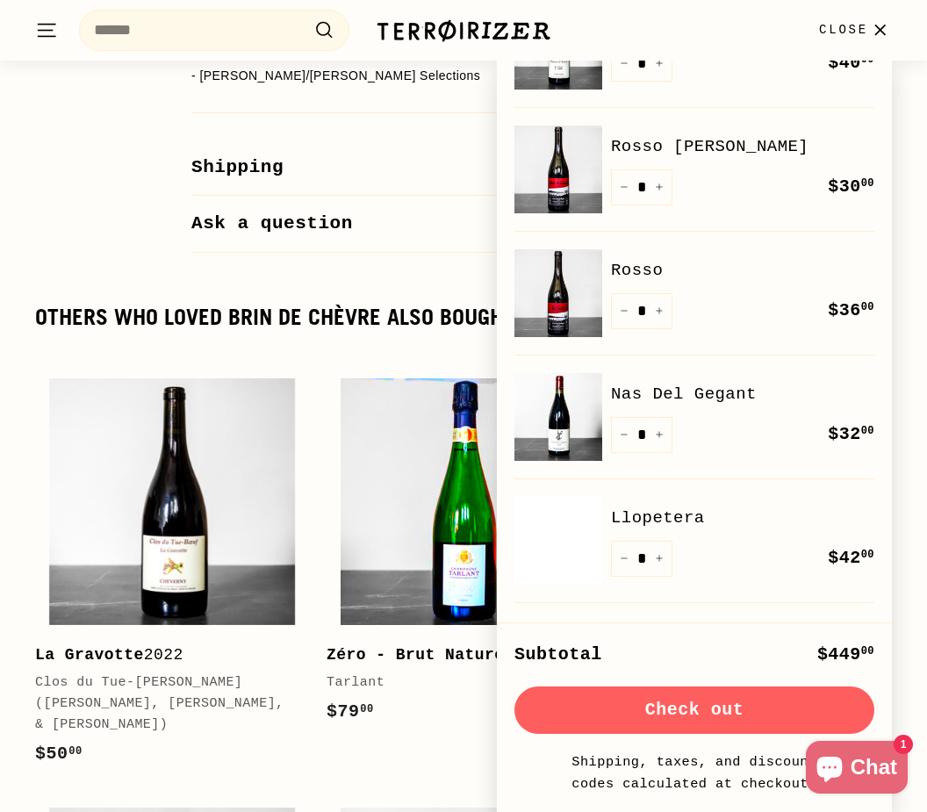
scroll to position [216, 0]
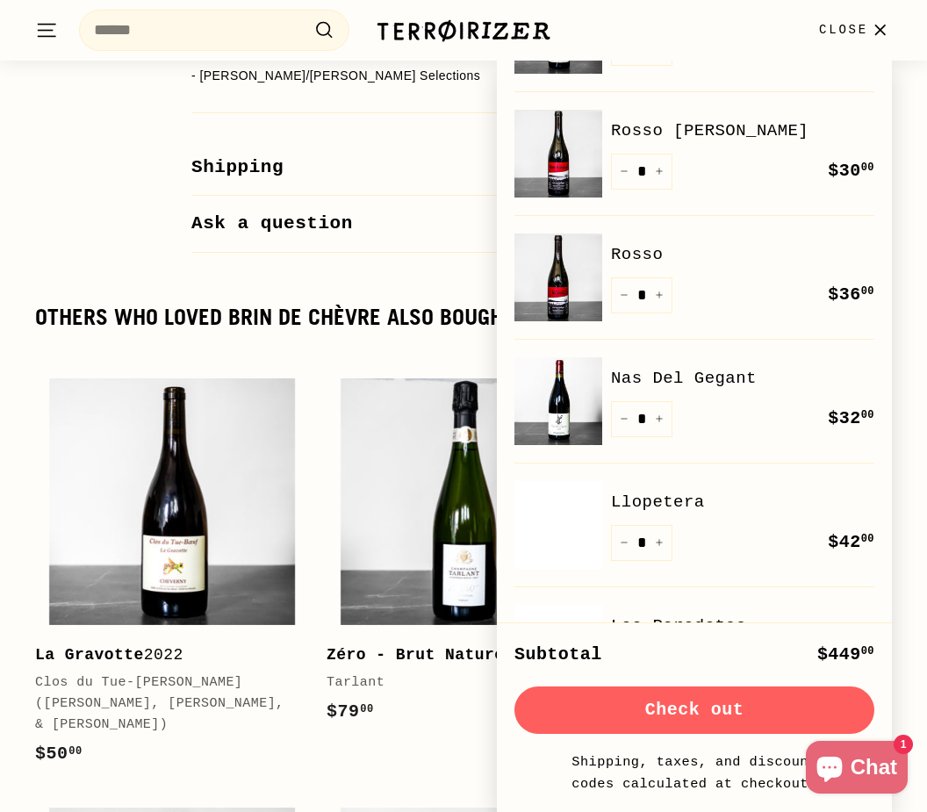
click at [389, 306] on div "Others who loved Brin de Chèvre also bought Add to cart La Gravotte 2022 Clos d…" at bounding box center [463, 757] width 927 height 902
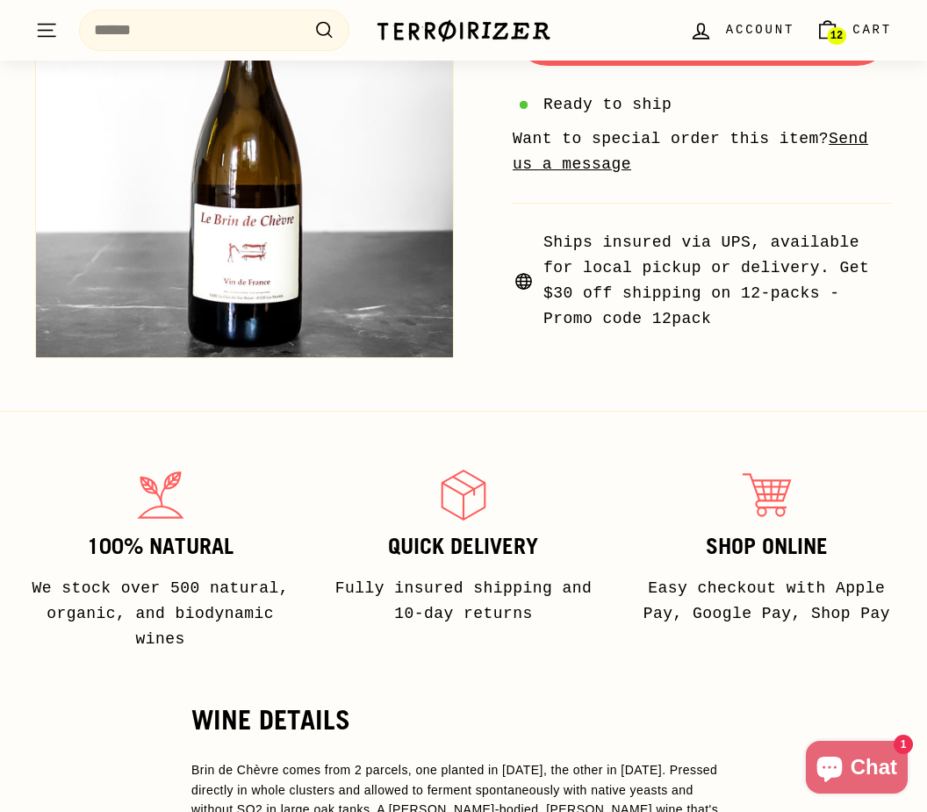
scroll to position [633, 0]
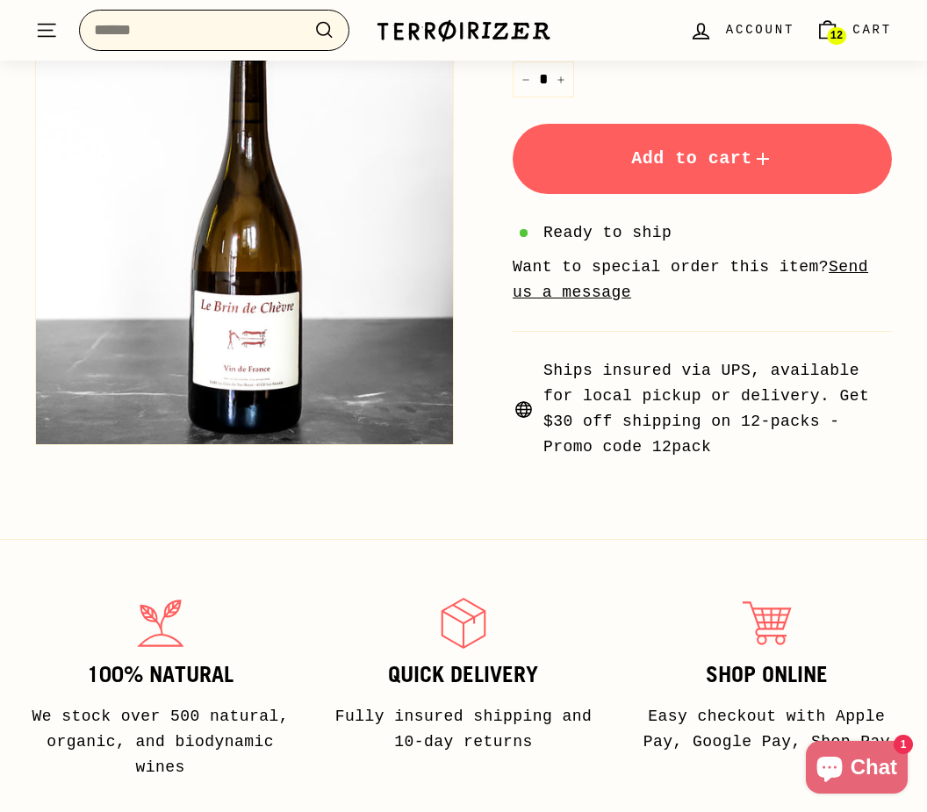
click at [191, 46] on input "Search" at bounding box center [214, 30] width 270 height 41
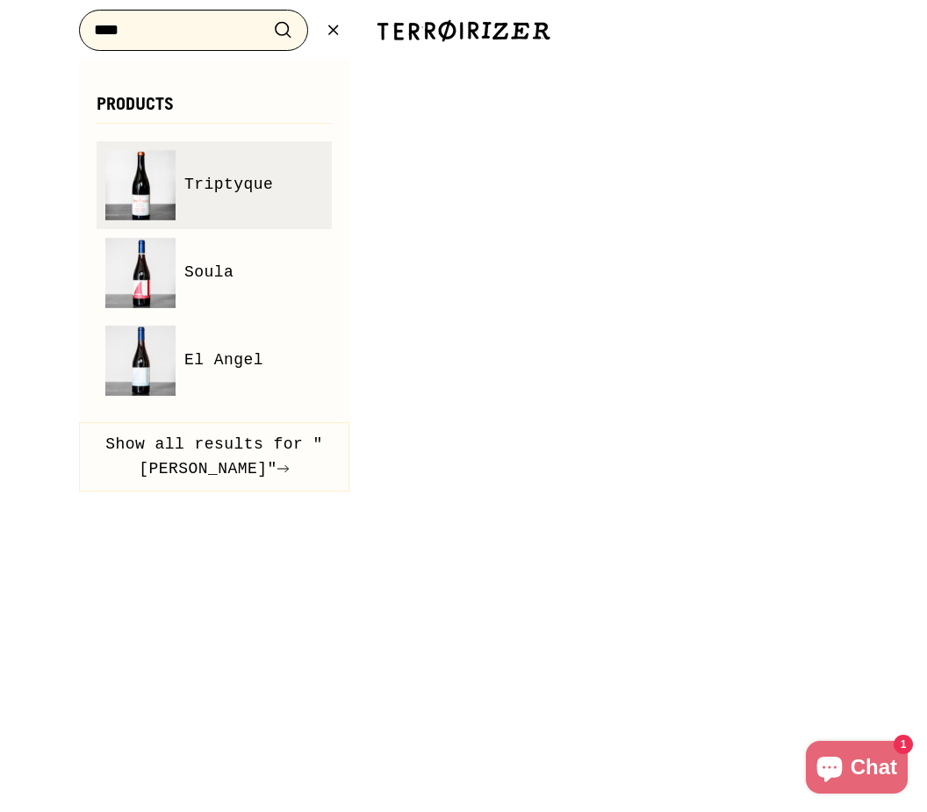
type input "****"
click at [149, 196] on img at bounding box center [140, 185] width 70 height 70
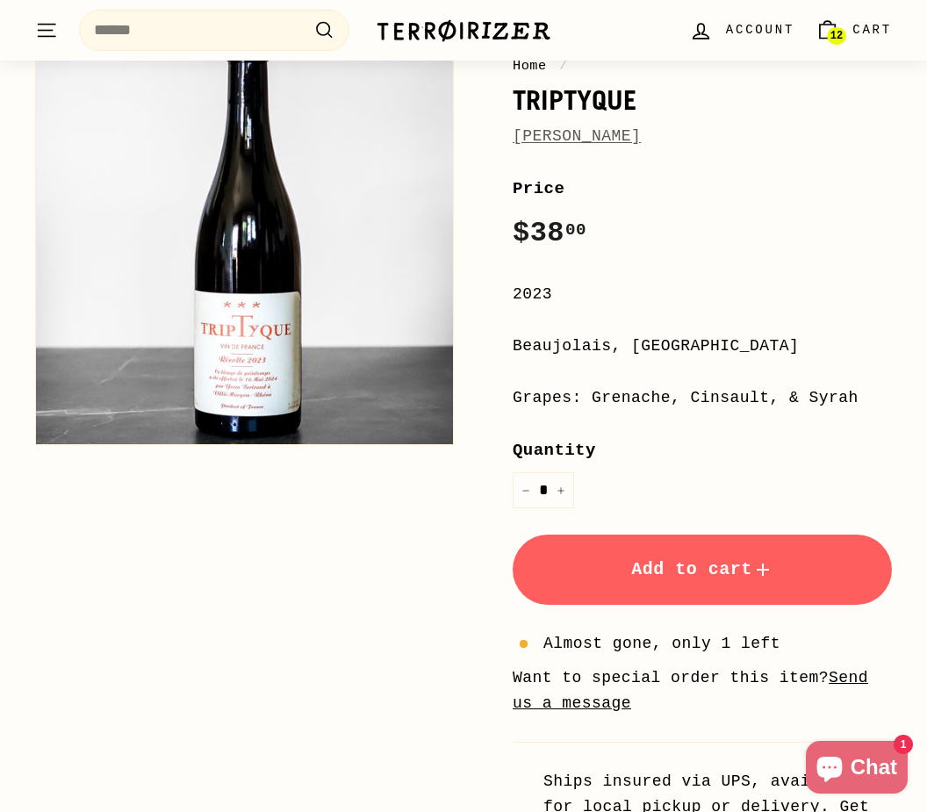
scroll to position [234, 0]
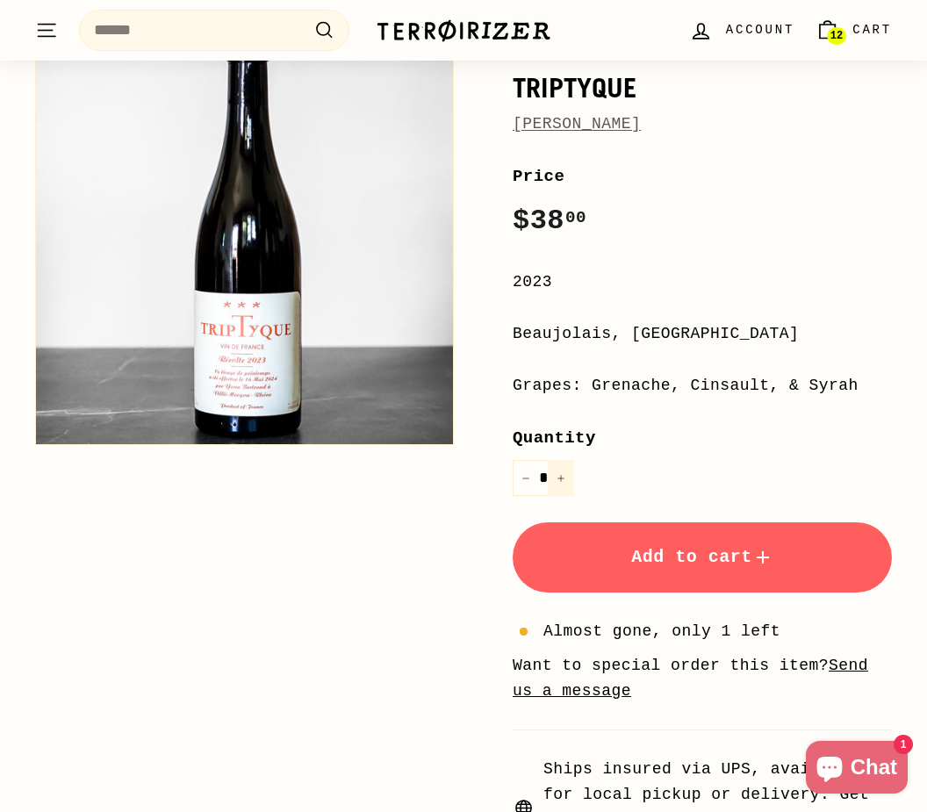
click at [566, 471] on button "+" at bounding box center [561, 478] width 26 height 36
type input "*"
click at [655, 547] on span "Add to cart" at bounding box center [702, 557] width 142 height 20
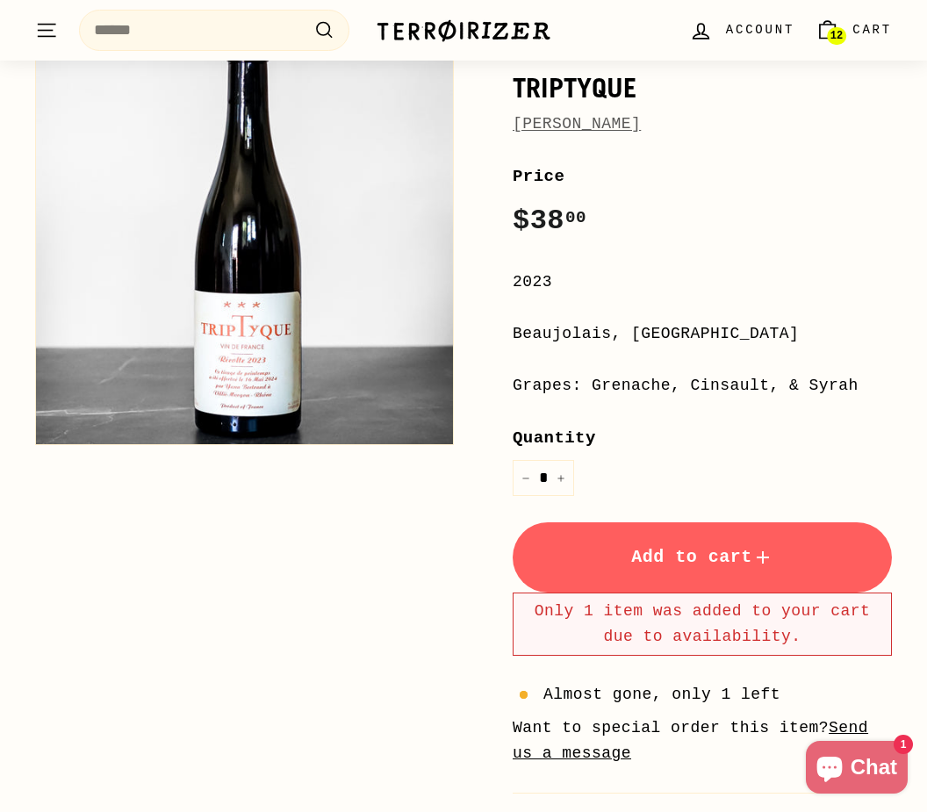
click at [867, 25] on span "Cart" at bounding box center [873, 29] width 40 height 19
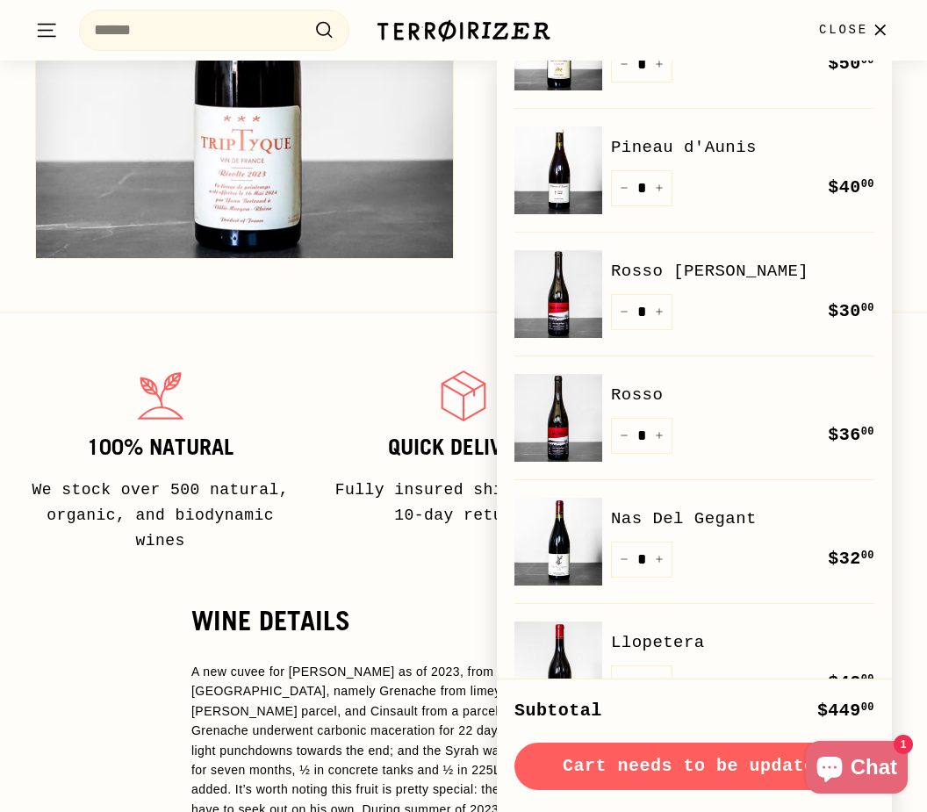
scroll to position [63, 0]
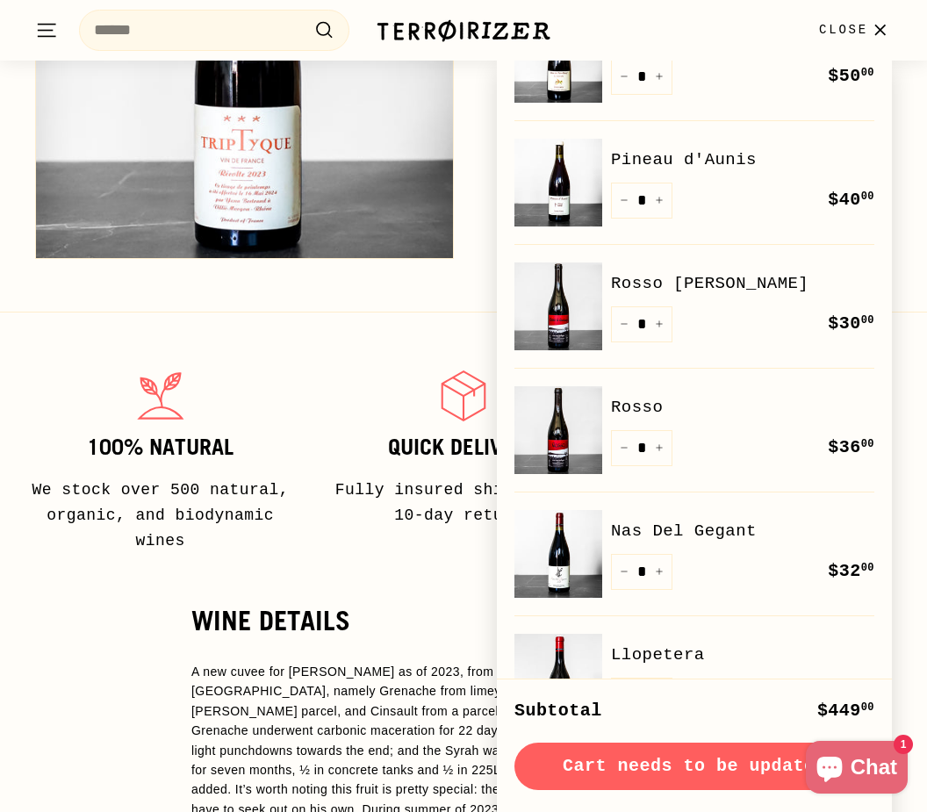
click at [665, 437] on button "+" at bounding box center [659, 448] width 26 height 36
type input "*"
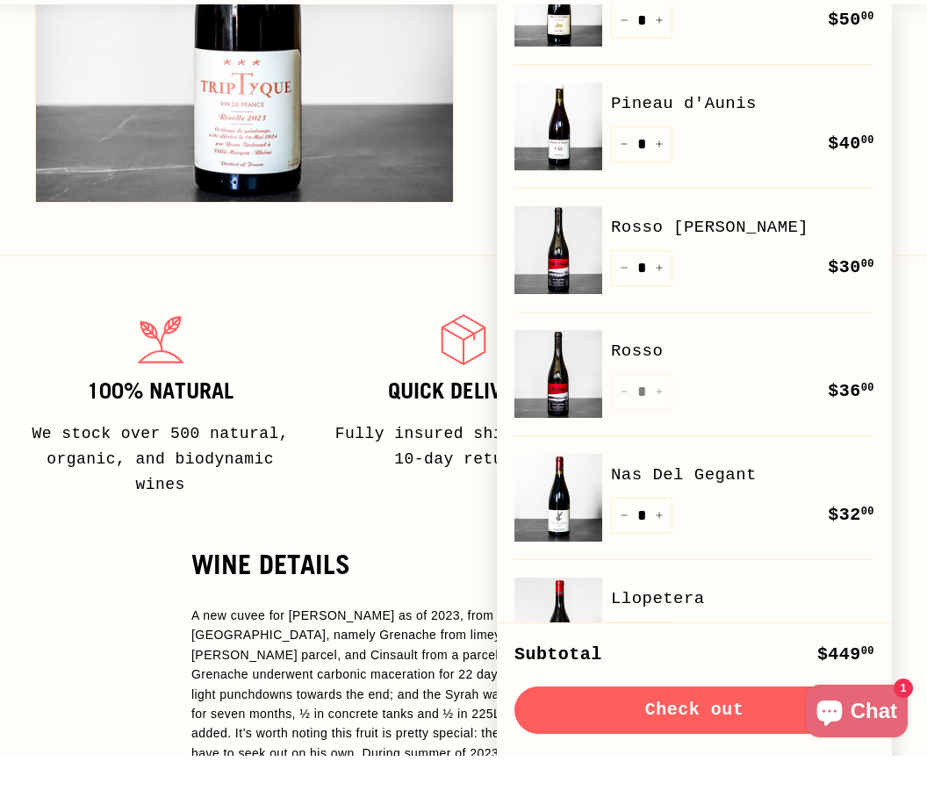
scroll to position [979, 0]
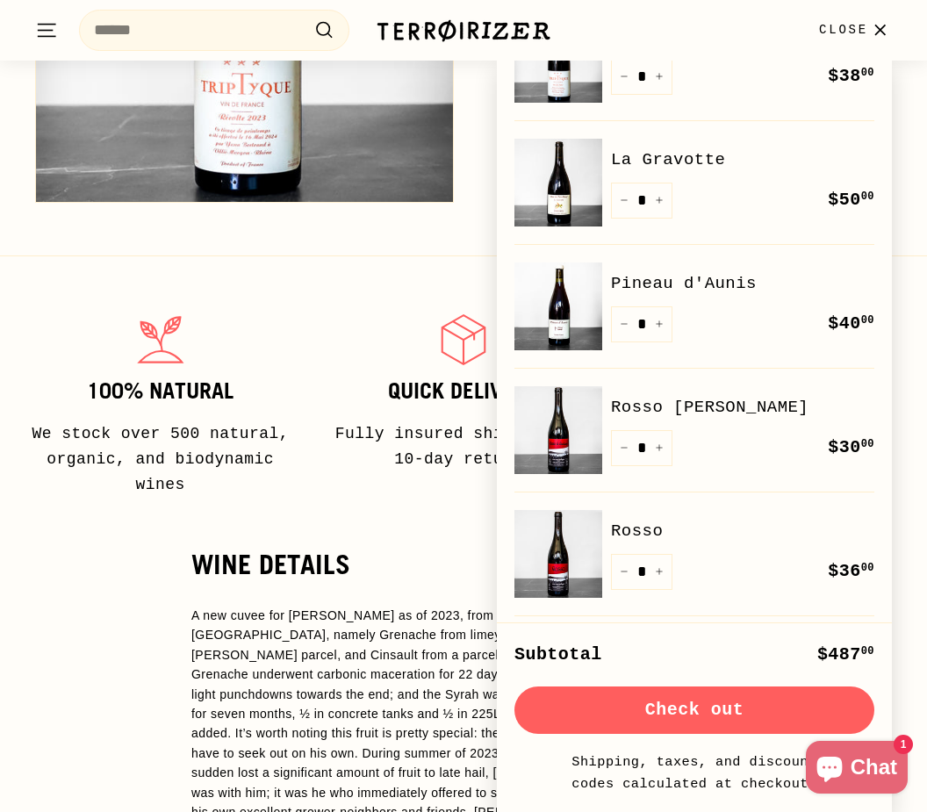
click at [660, 441] on button "+" at bounding box center [659, 448] width 26 height 36
type input "*"
click at [653, 328] on button "+" at bounding box center [659, 324] width 26 height 36
type input "*"
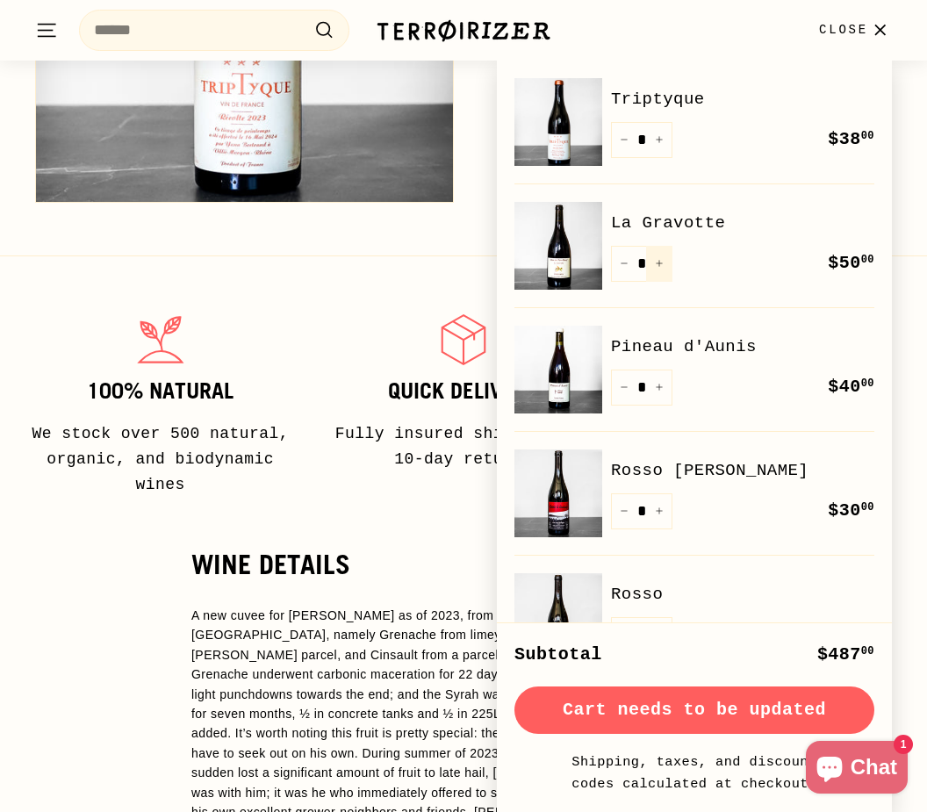
scroll to position [0, 0]
click at [661, 273] on button "+" at bounding box center [659, 264] width 26 height 36
type input "*"
click at [663, 137] on icon "Increase item quantity by one" at bounding box center [659, 139] width 9 height 9
type input "*"
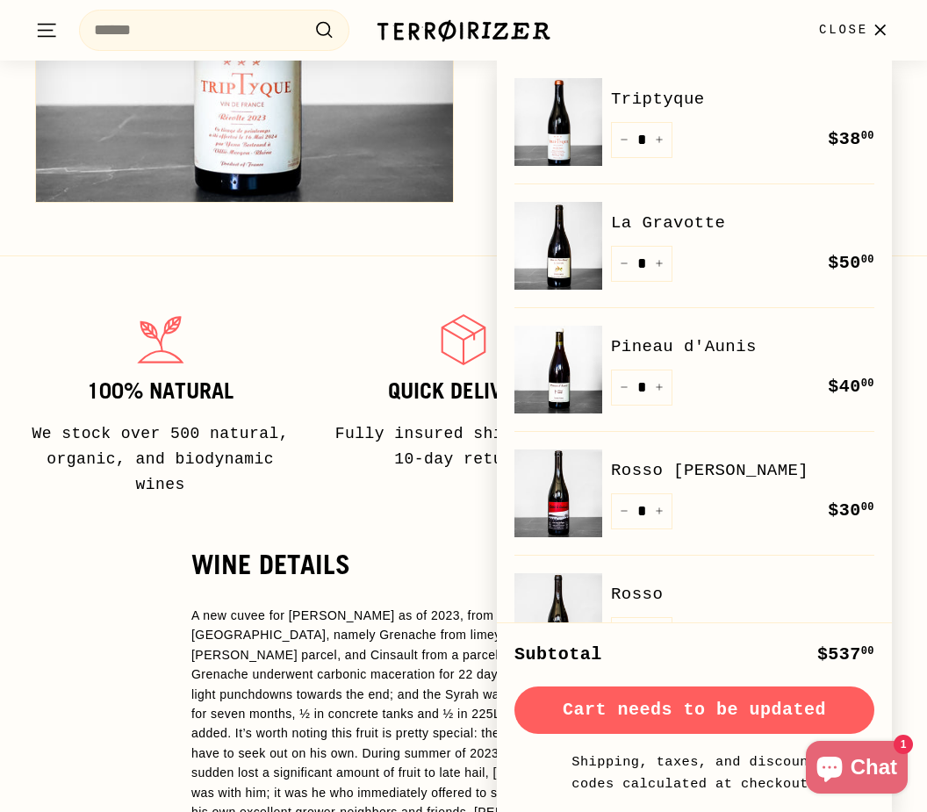
click at [660, 267] on icon "Increase item quantity by one" at bounding box center [659, 263] width 9 height 9
type input "*"
click at [445, 289] on div "100% Natural We stock over 500 natural, organic, and biodynamic wines Quick del…" at bounding box center [463, 386] width 927 height 261
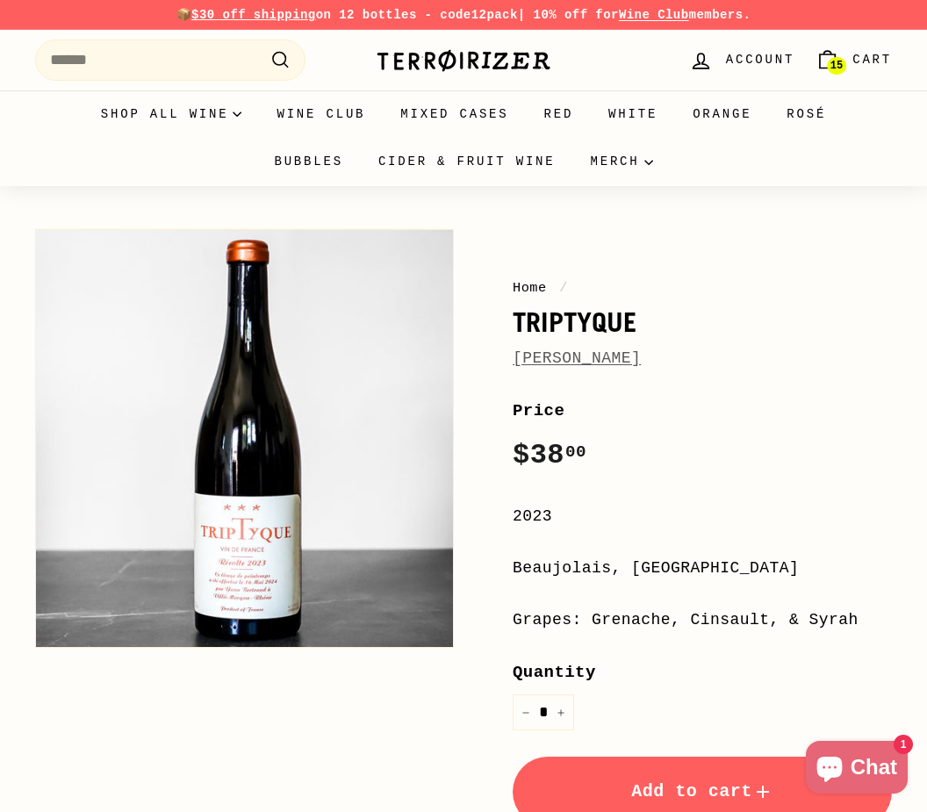
click at [831, 61] on span "15" at bounding box center [837, 66] width 12 height 11
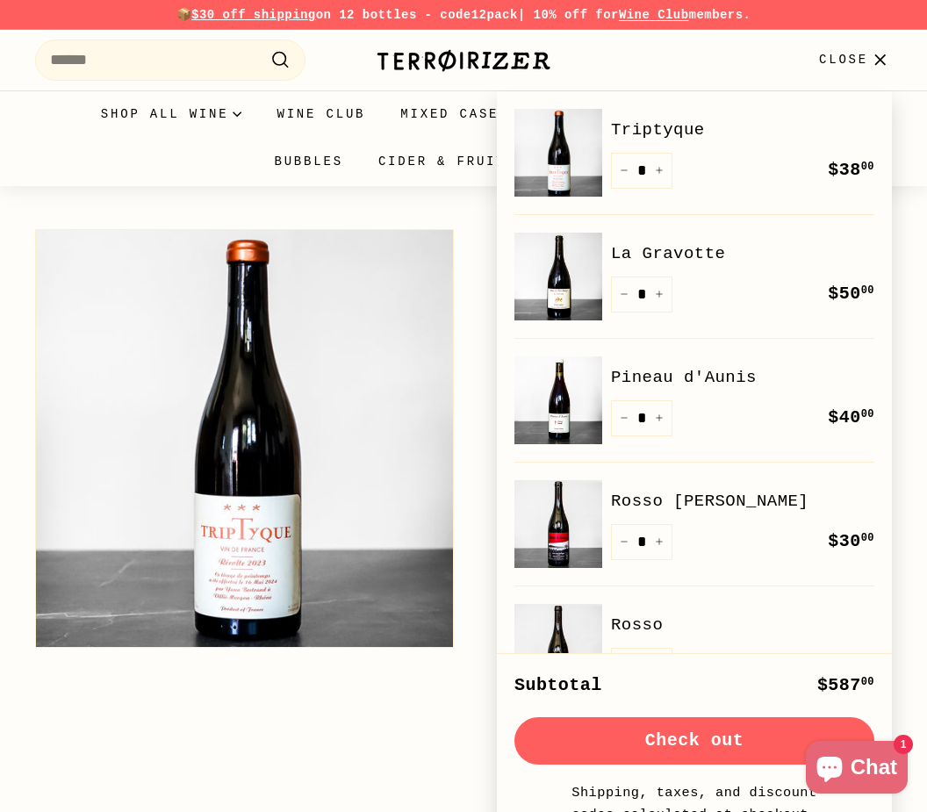
click at [795, 532] on div "Quantity * − + Remove $30 00 $30.00" at bounding box center [742, 542] width 263 height 36
click at [697, 729] on button "Check out" at bounding box center [695, 740] width 360 height 47
